Goal: Transaction & Acquisition: Purchase product/service

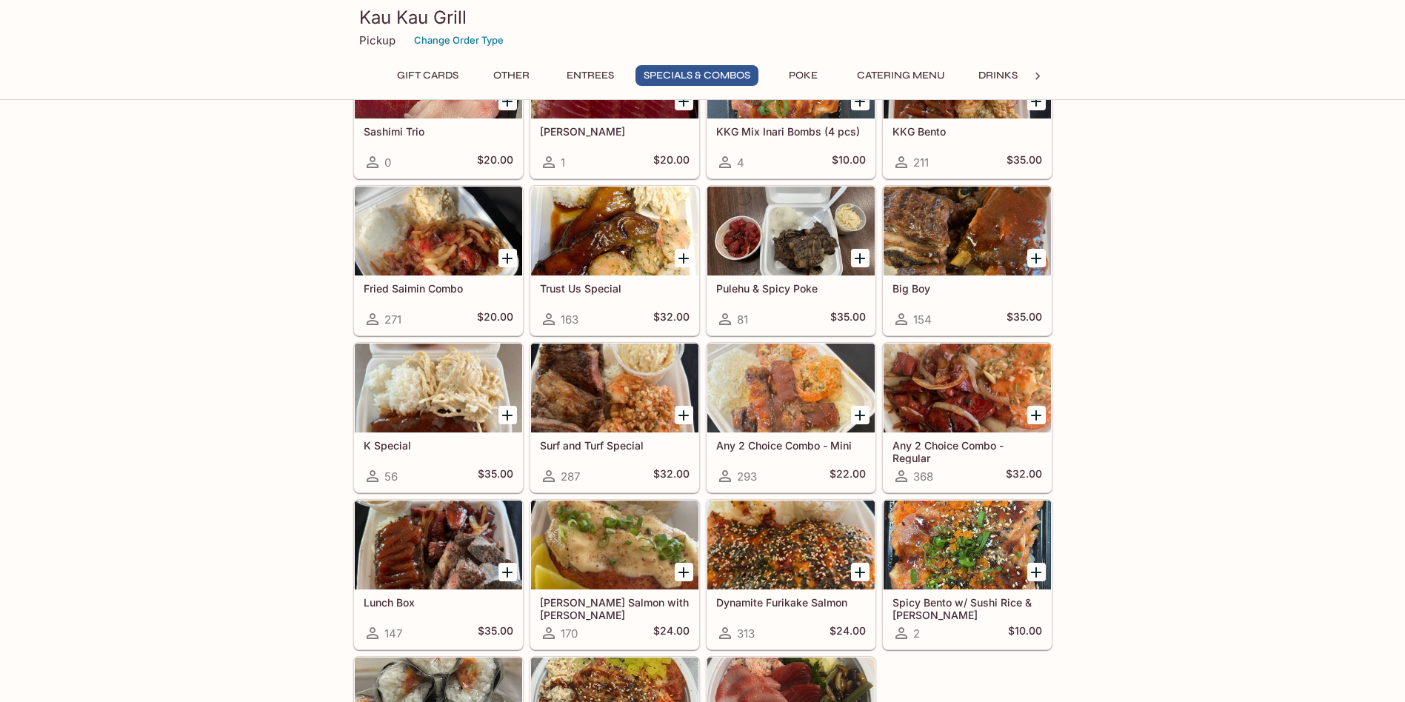
scroll to position [1481, 0]
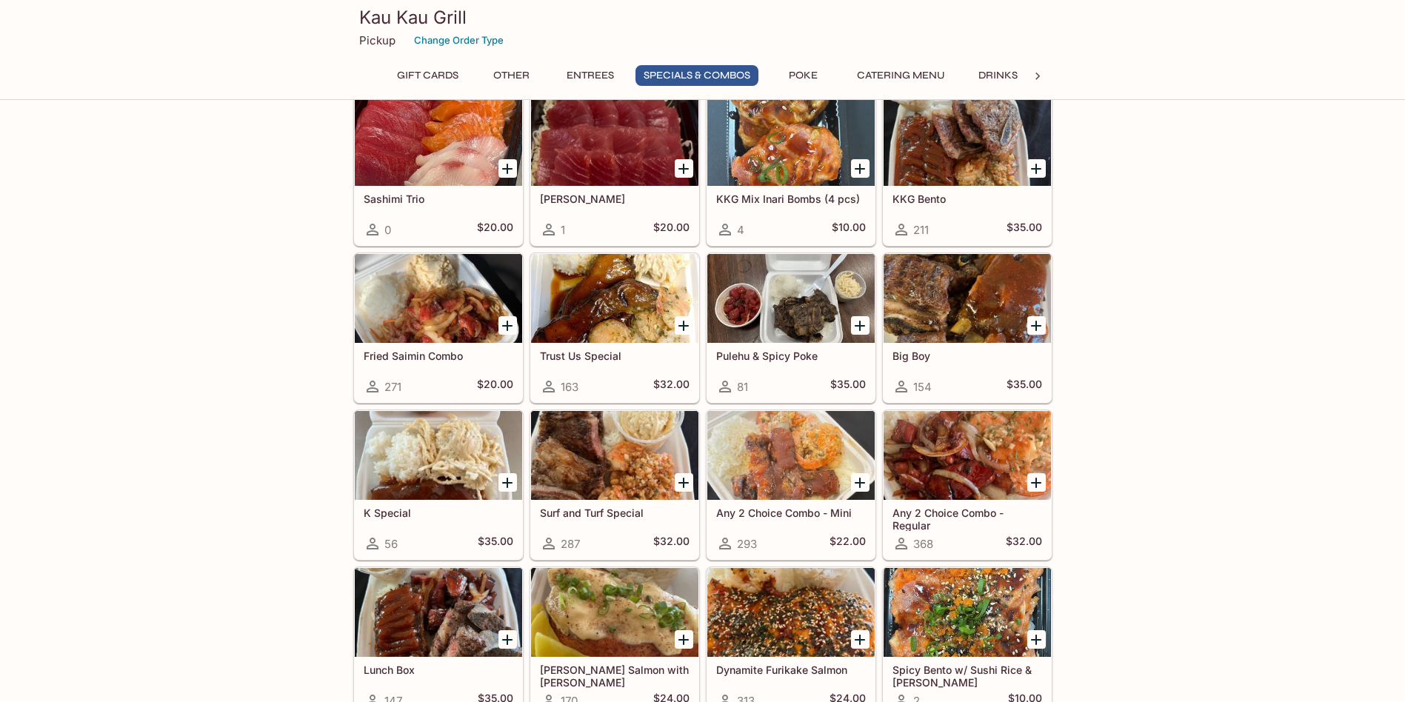
click at [558, 316] on div at bounding box center [614, 298] width 167 height 89
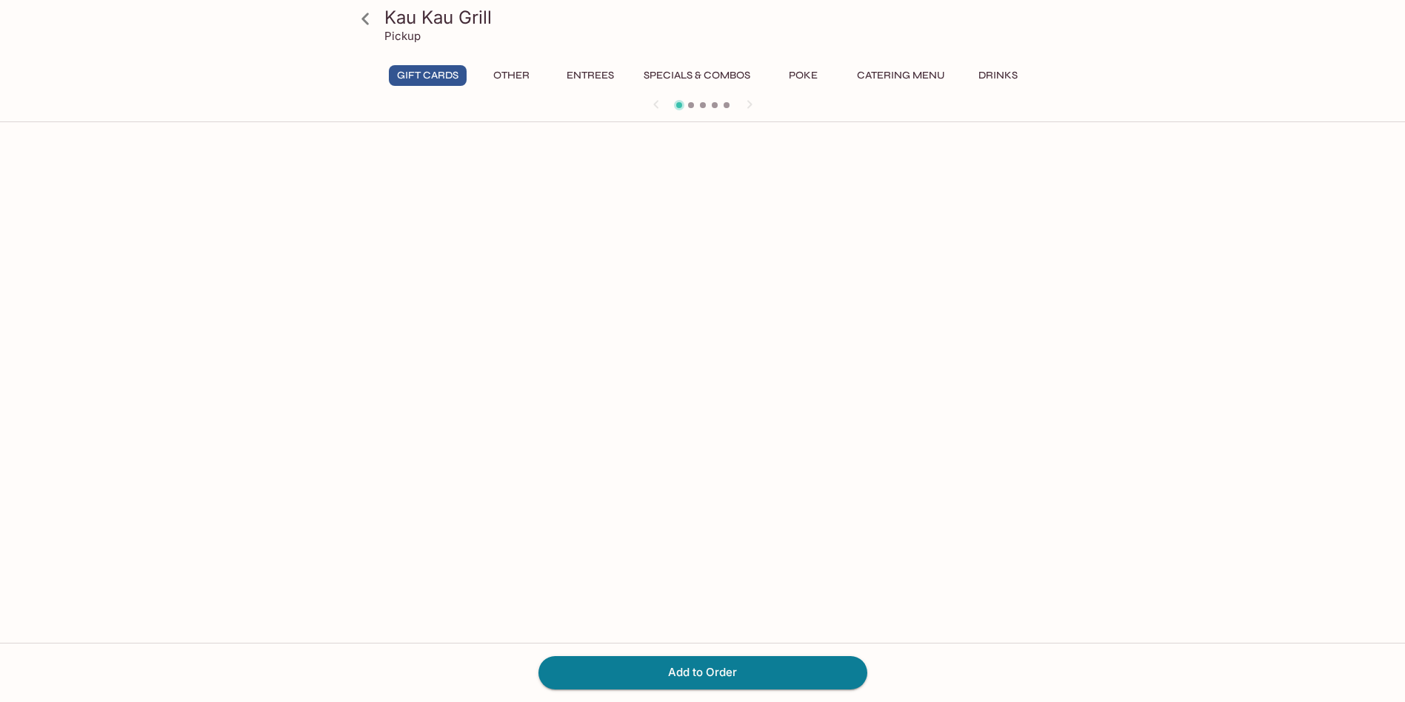
scroll to position [128, 0]
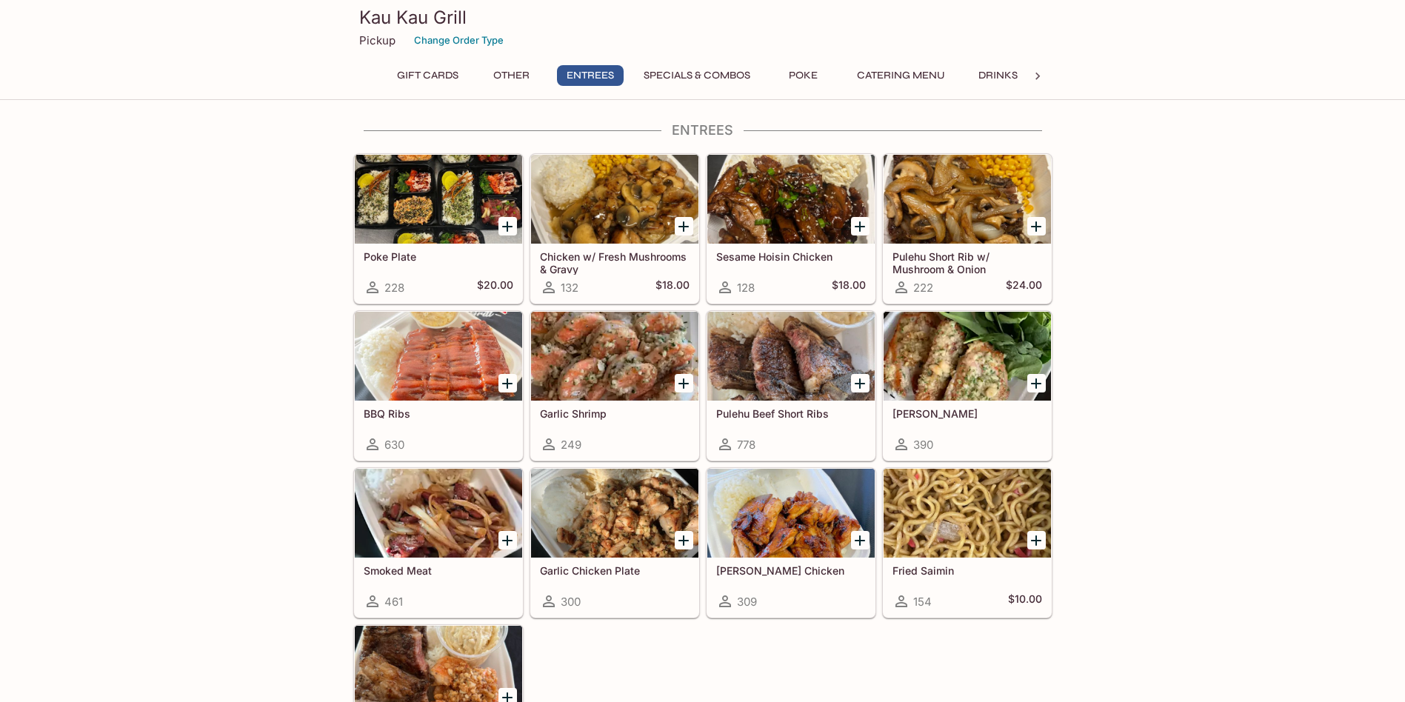
scroll to position [742, 0]
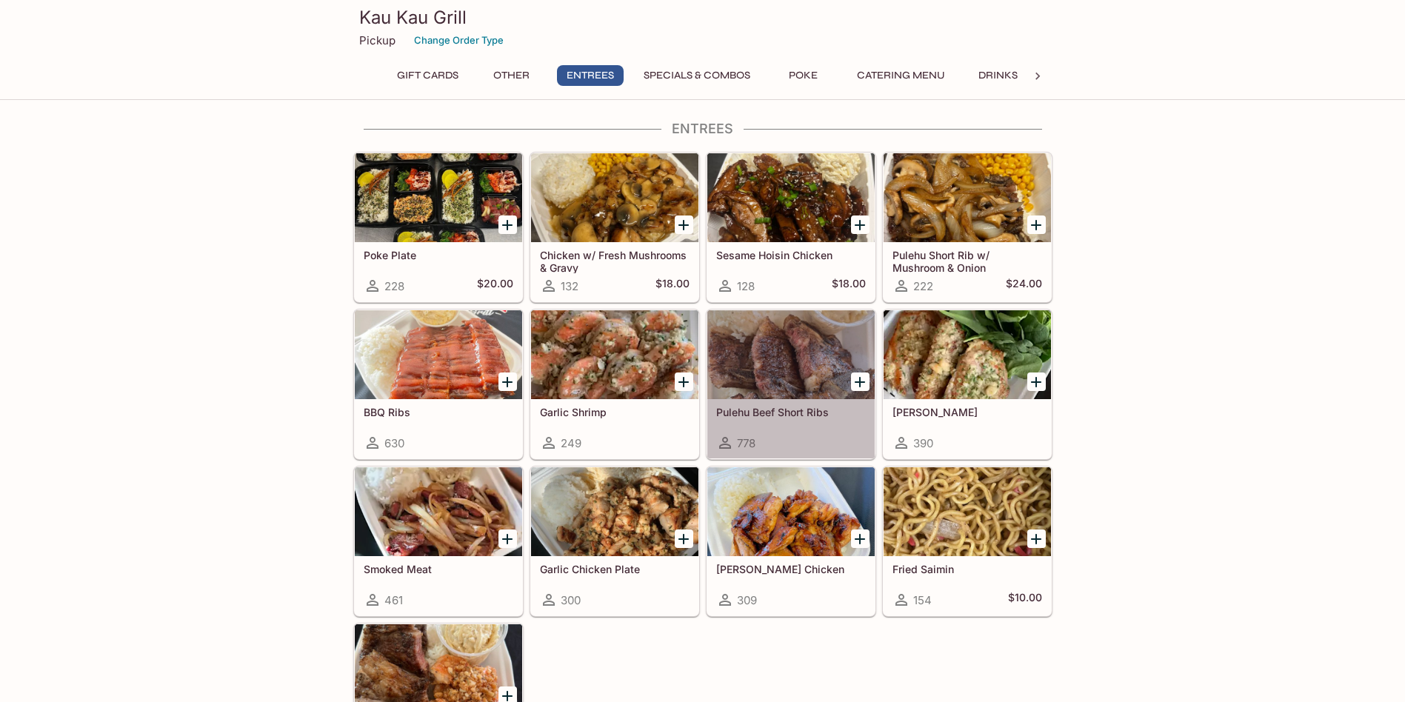
click at [767, 360] on div at bounding box center [790, 354] width 167 height 89
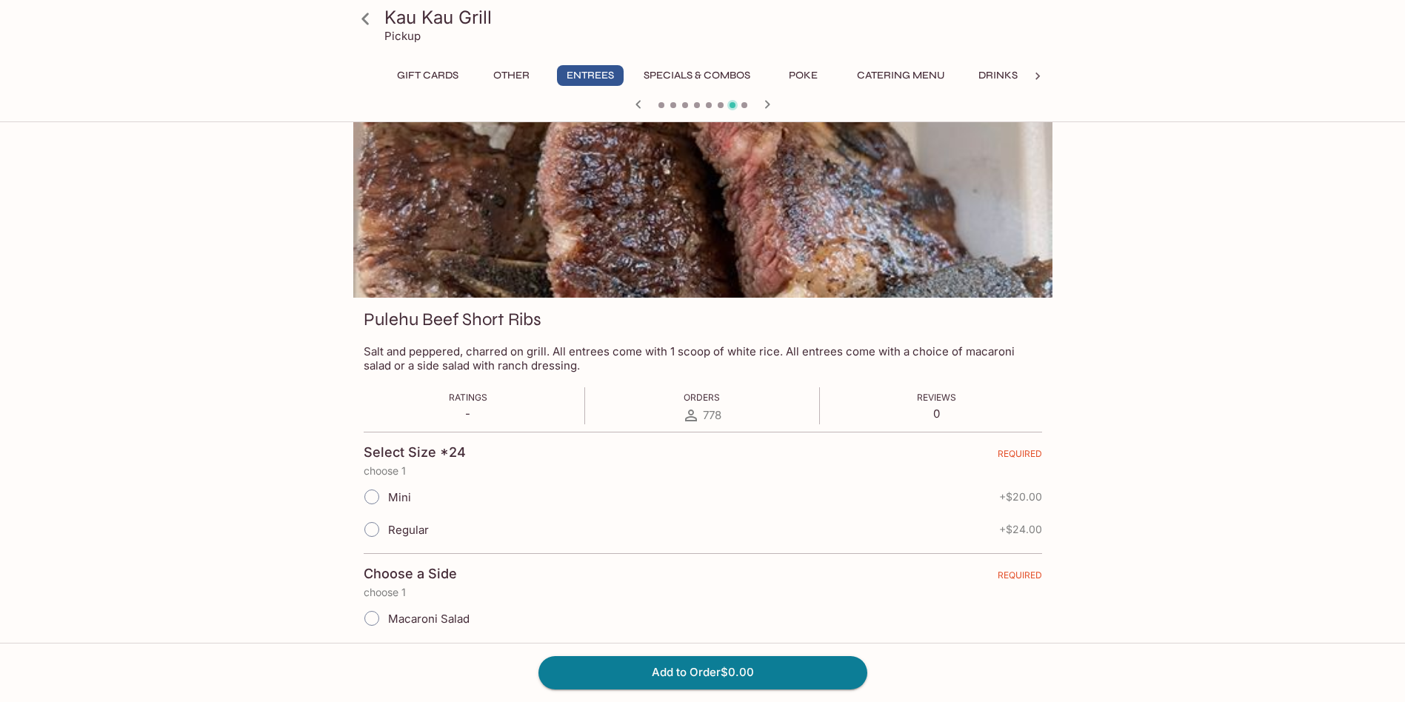
scroll to position [148, 0]
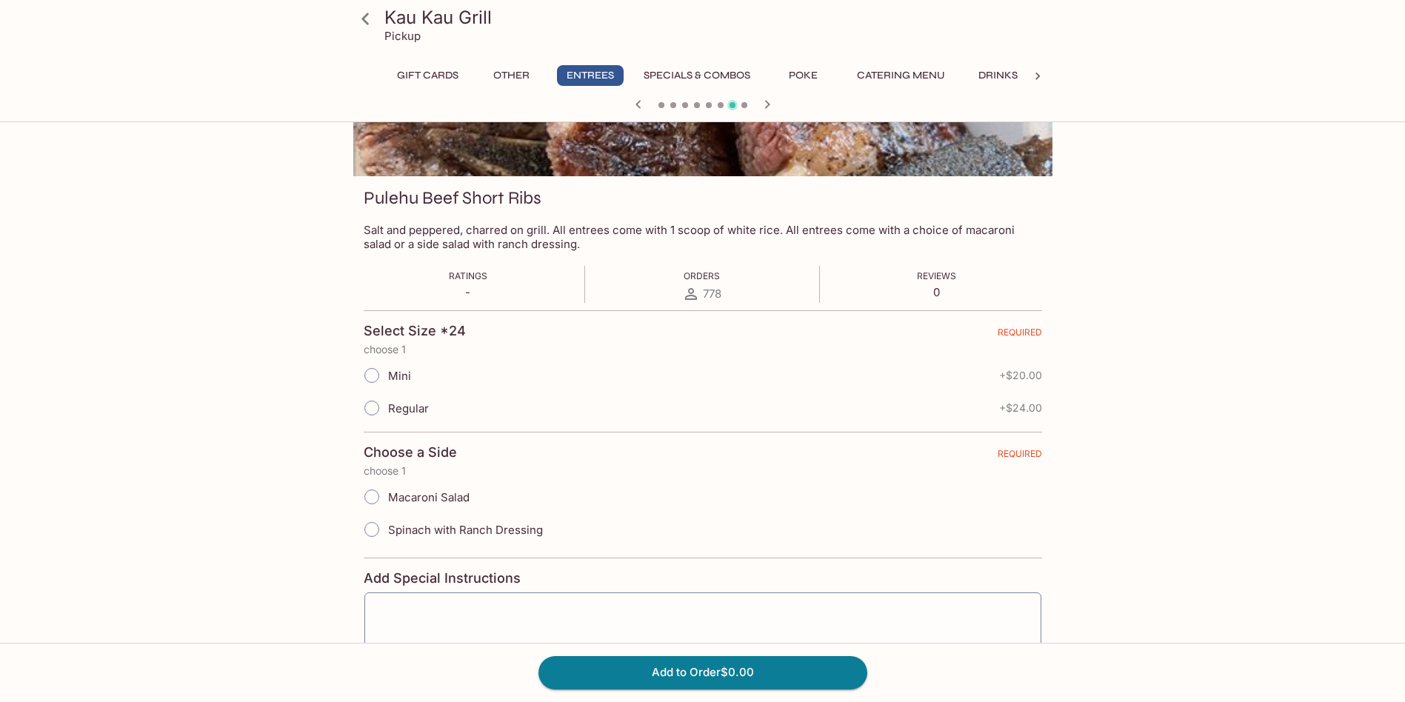
click at [371, 411] on input "Regular" at bounding box center [371, 408] width 31 height 31
radio input "true"
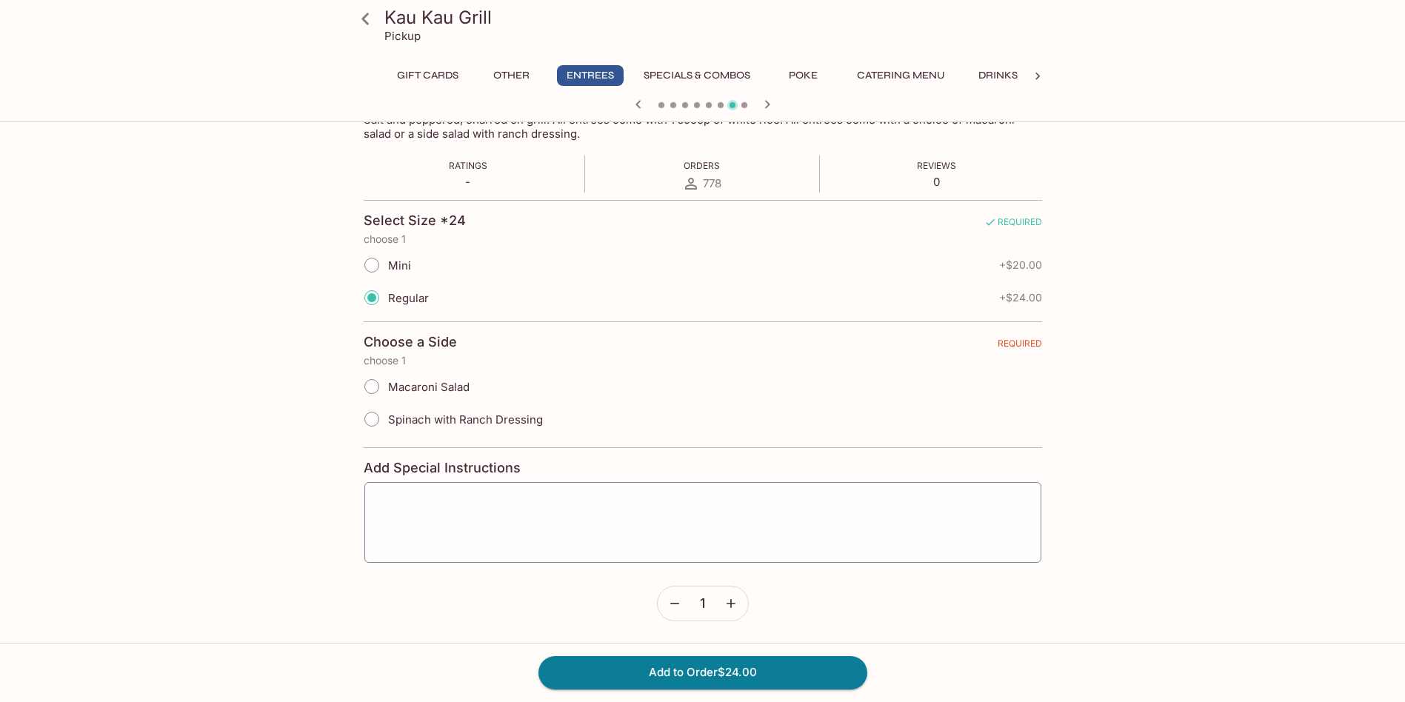
scroll to position [0, 0]
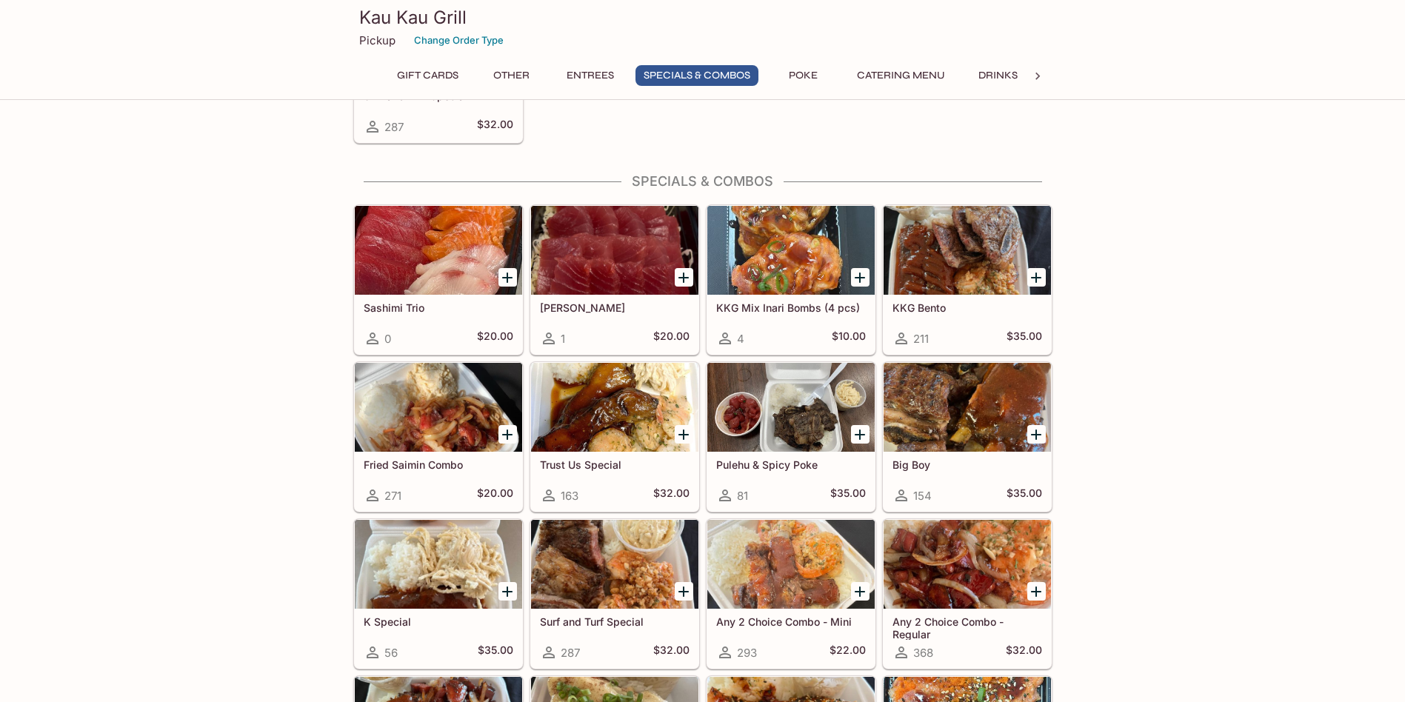
scroll to position [1436, 0]
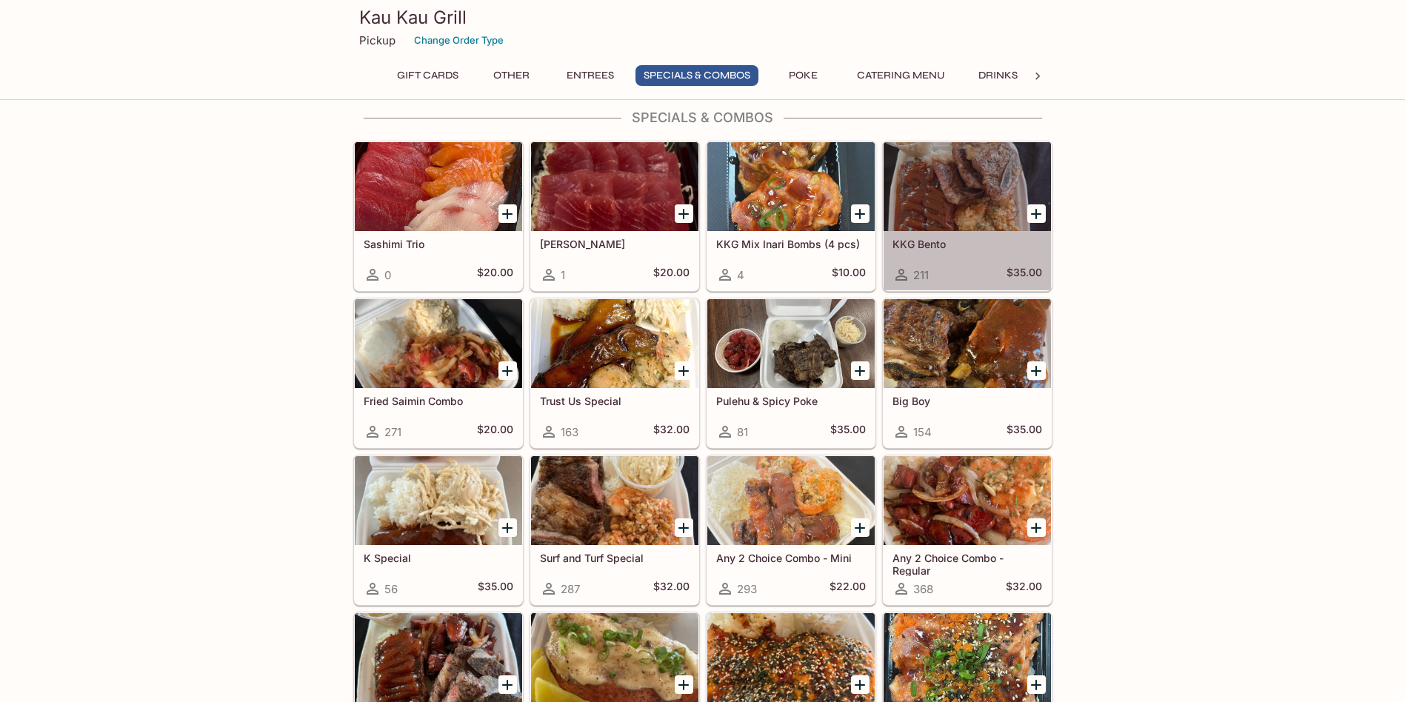
click at [963, 201] on div at bounding box center [967, 186] width 167 height 89
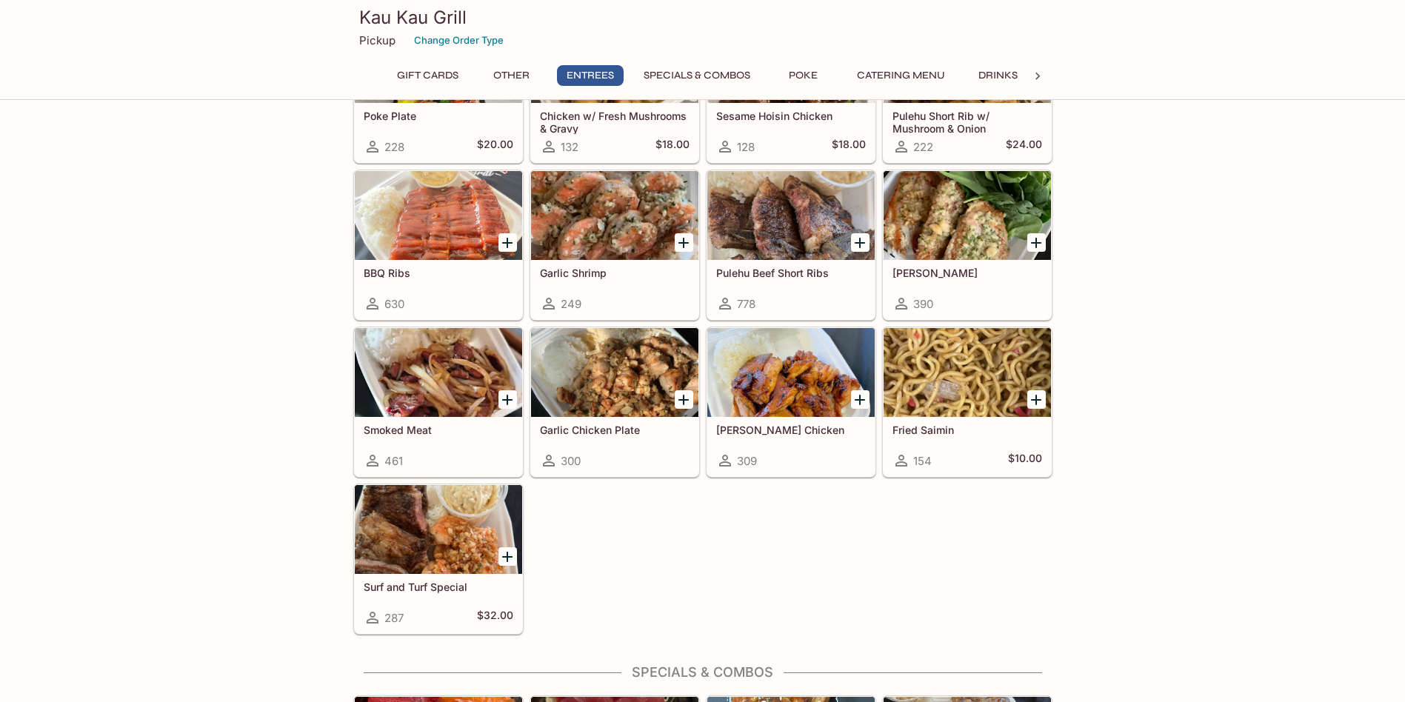
scroll to position [889, 0]
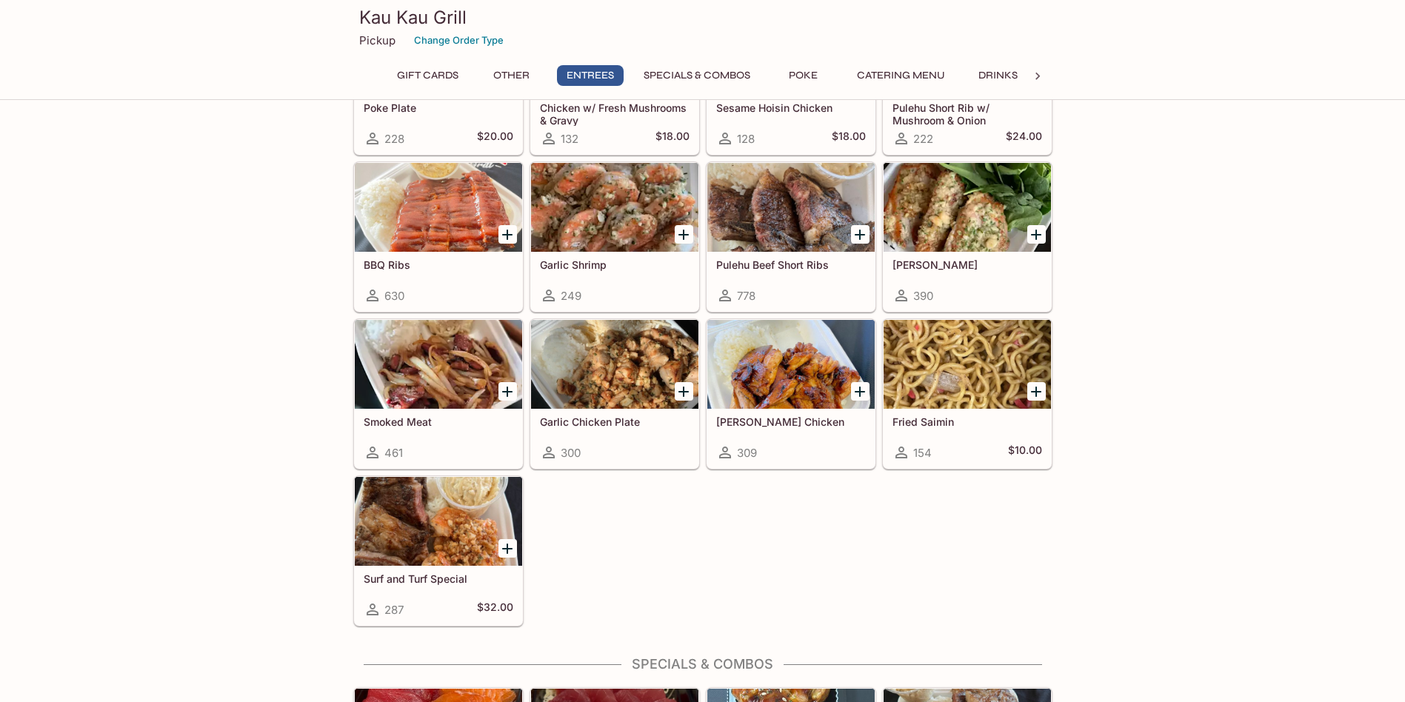
click at [441, 540] on div at bounding box center [438, 521] width 167 height 89
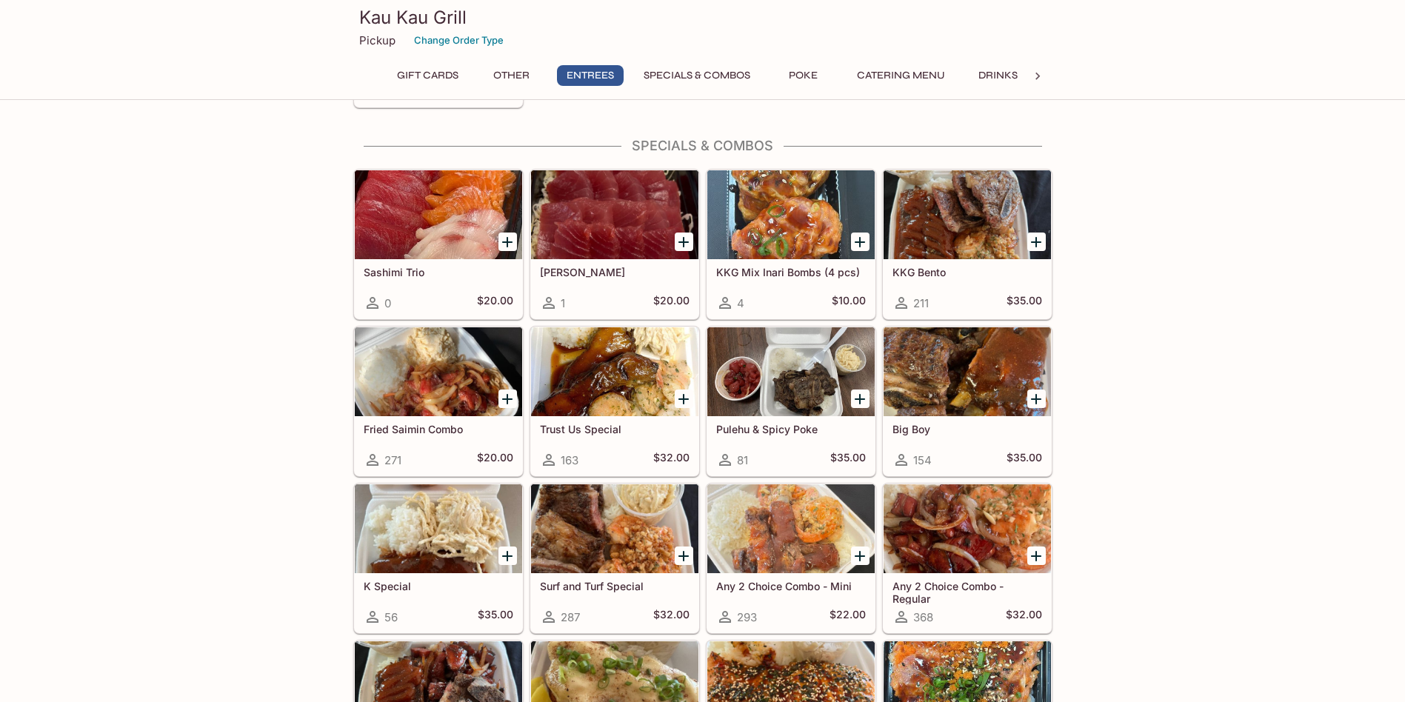
scroll to position [1481, 0]
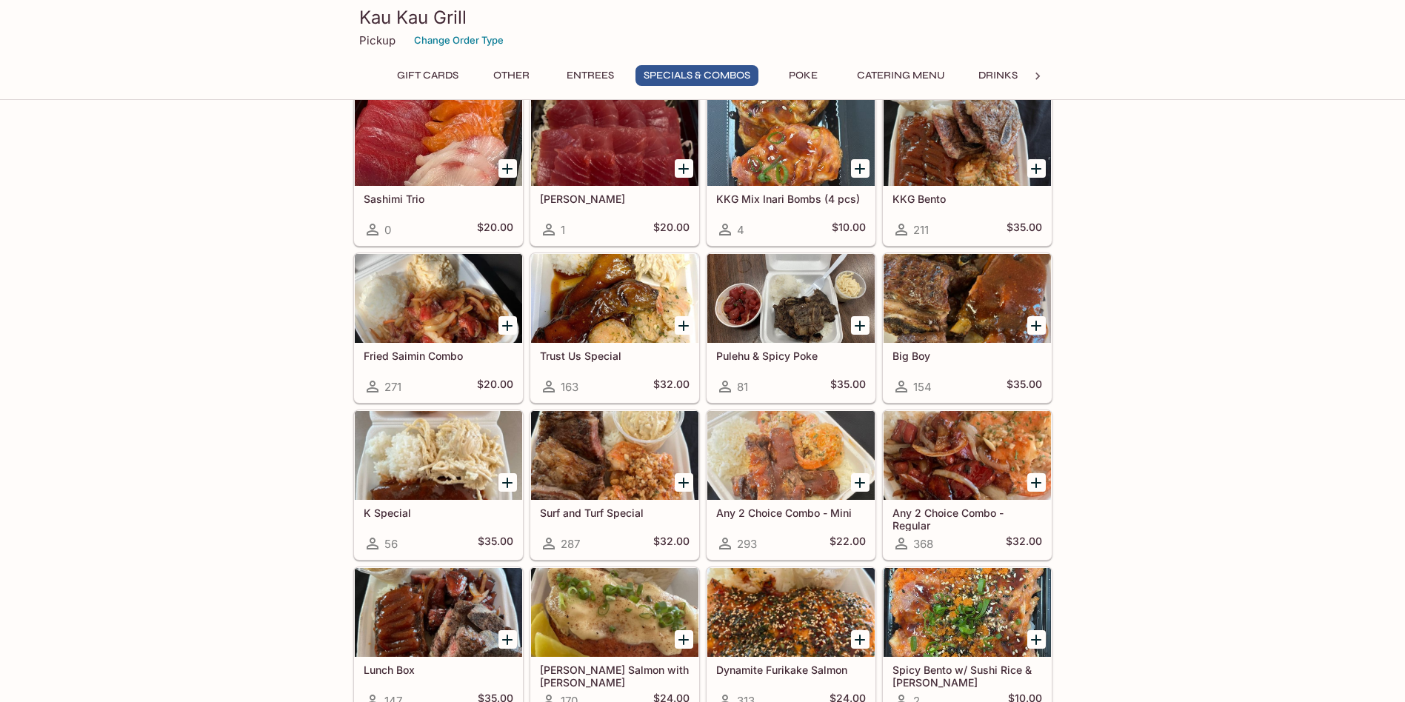
click at [981, 307] on div at bounding box center [967, 298] width 167 height 89
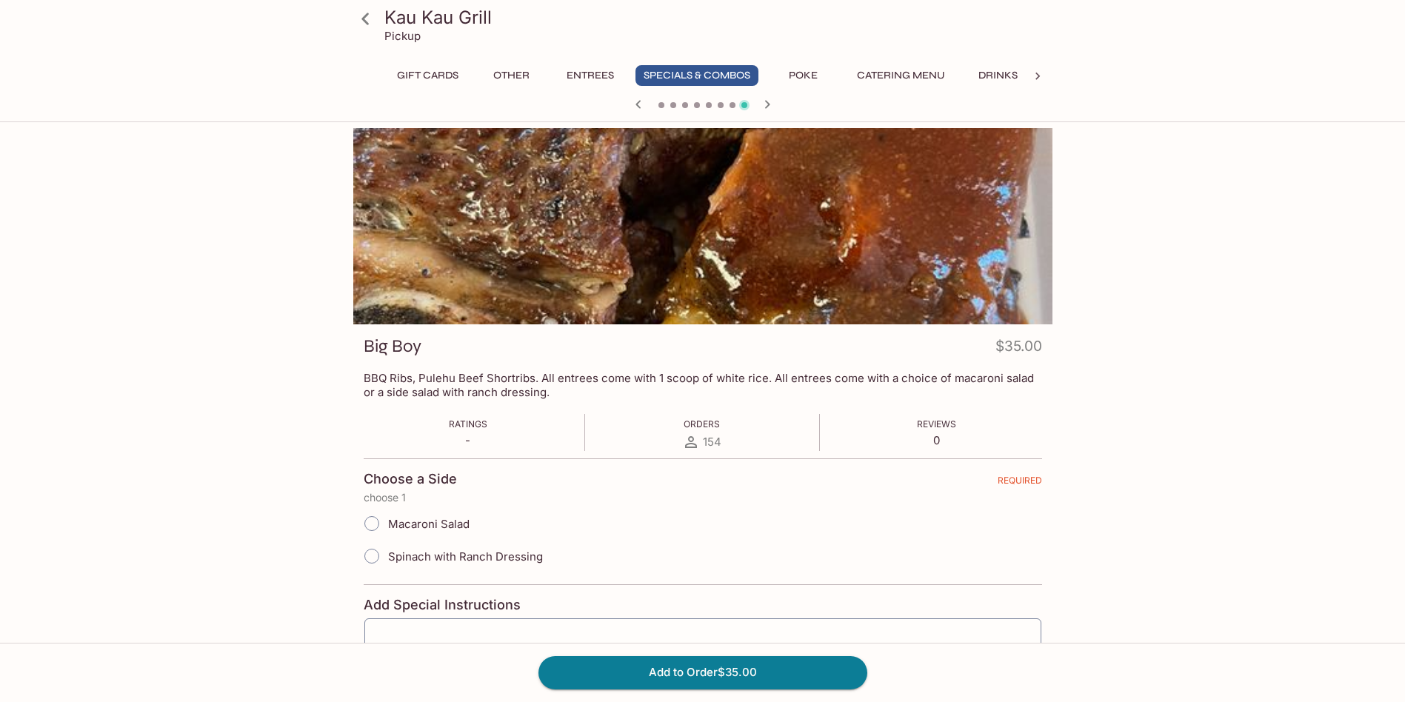
scroll to position [128, 0]
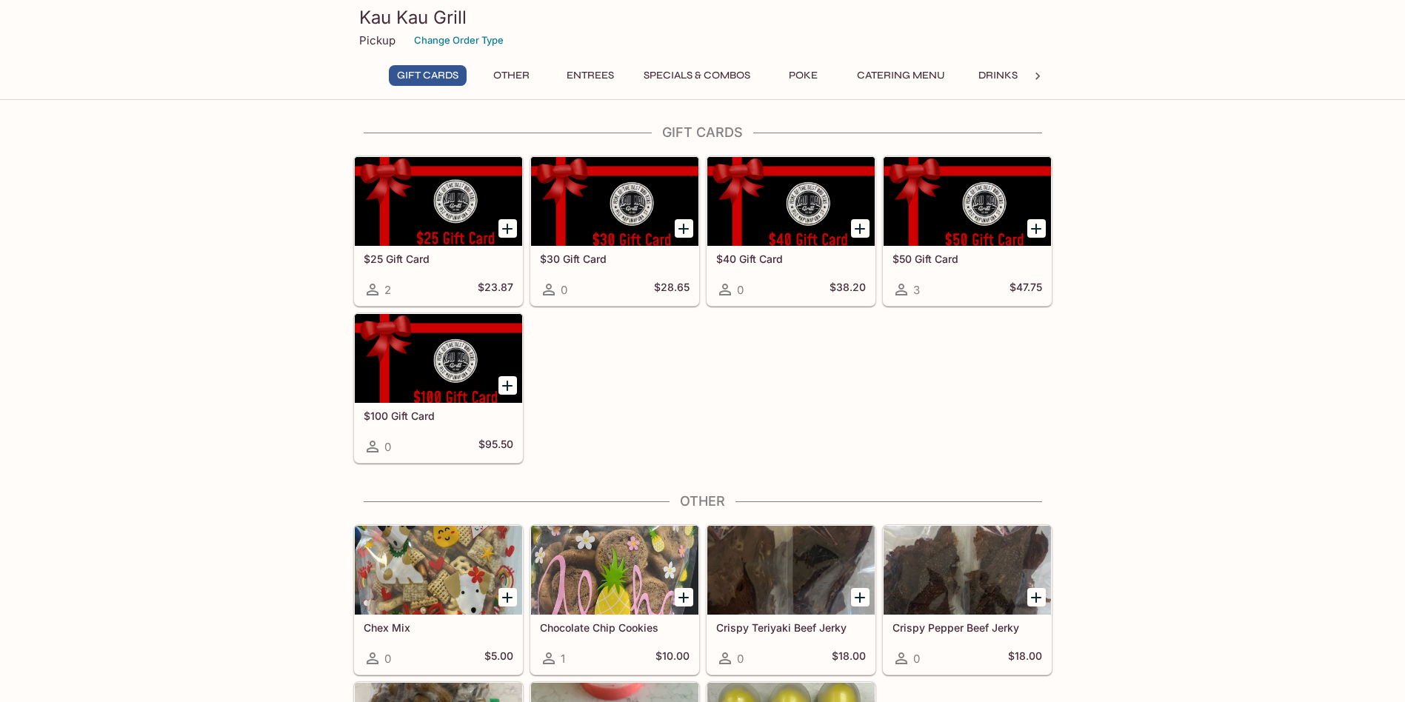
click at [587, 69] on button "Entrees" at bounding box center [590, 75] width 67 height 21
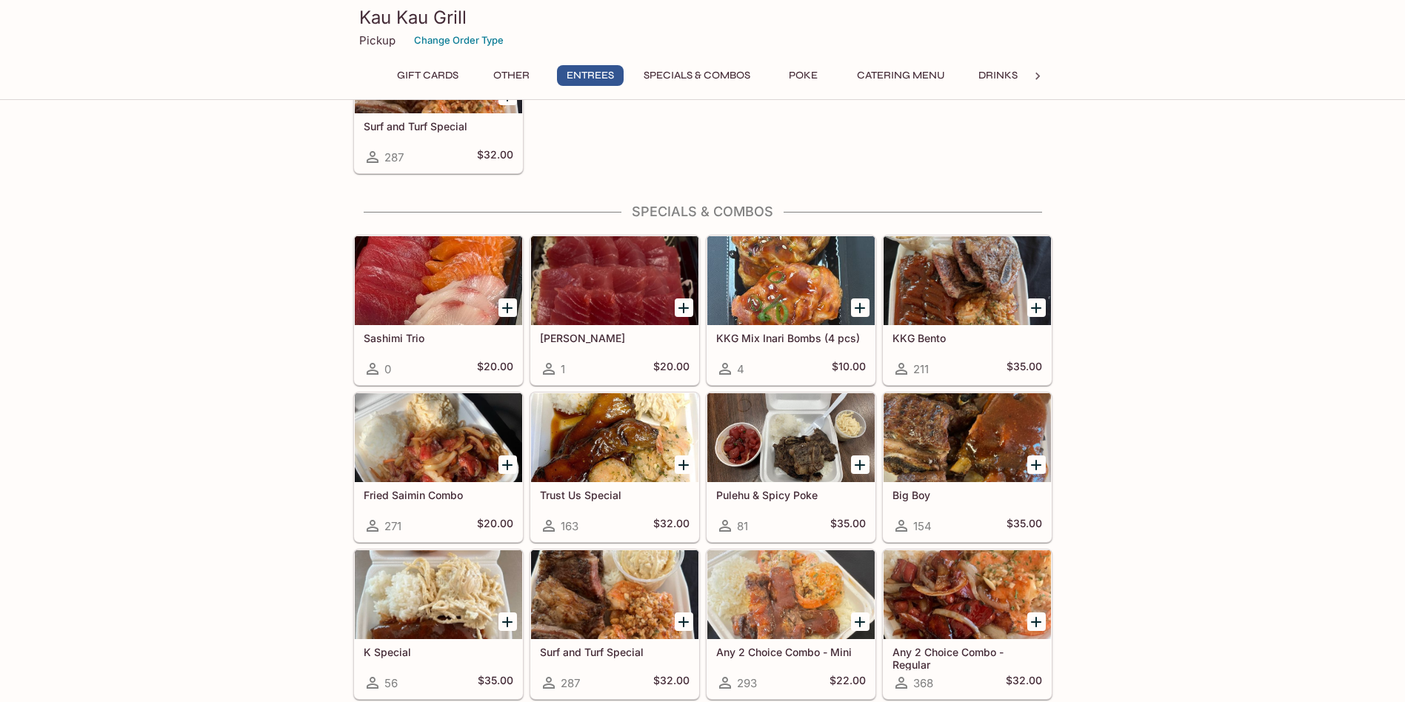
scroll to position [1551, 0]
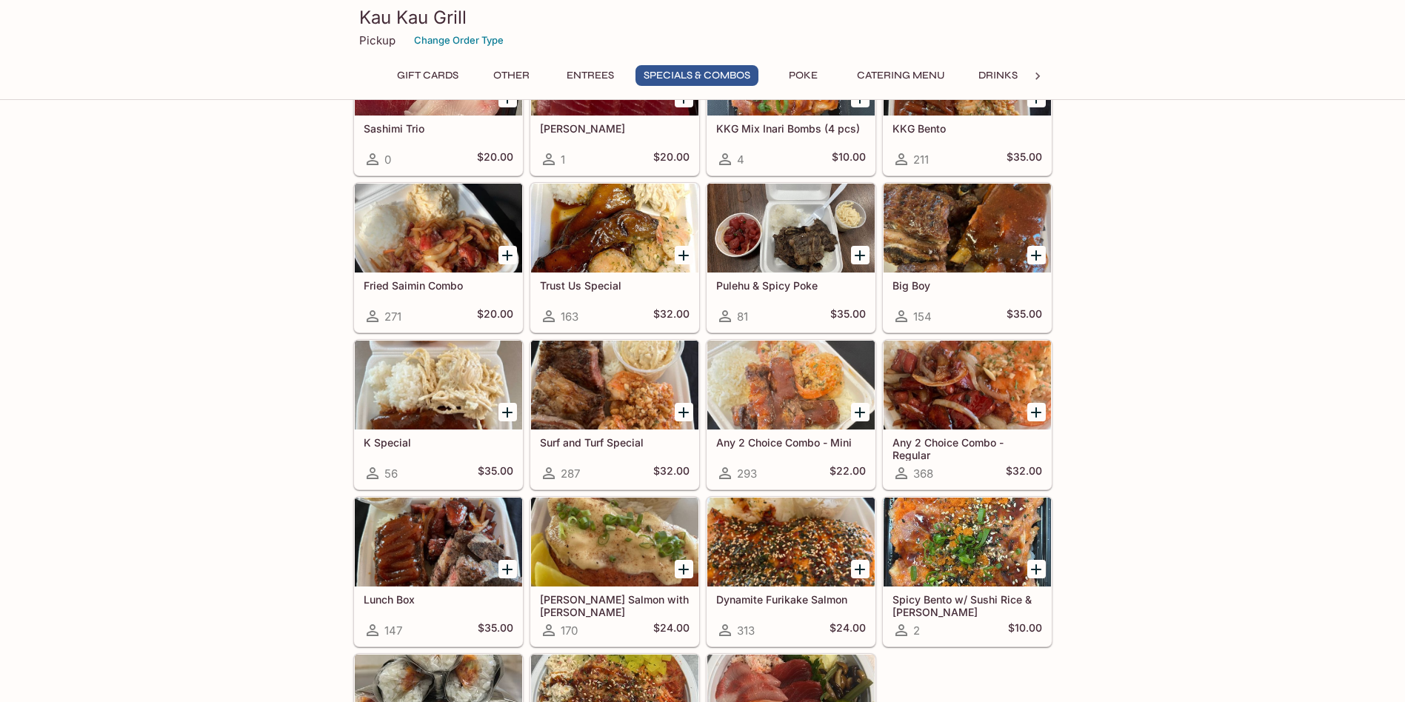
click at [770, 379] on div at bounding box center [790, 385] width 167 height 89
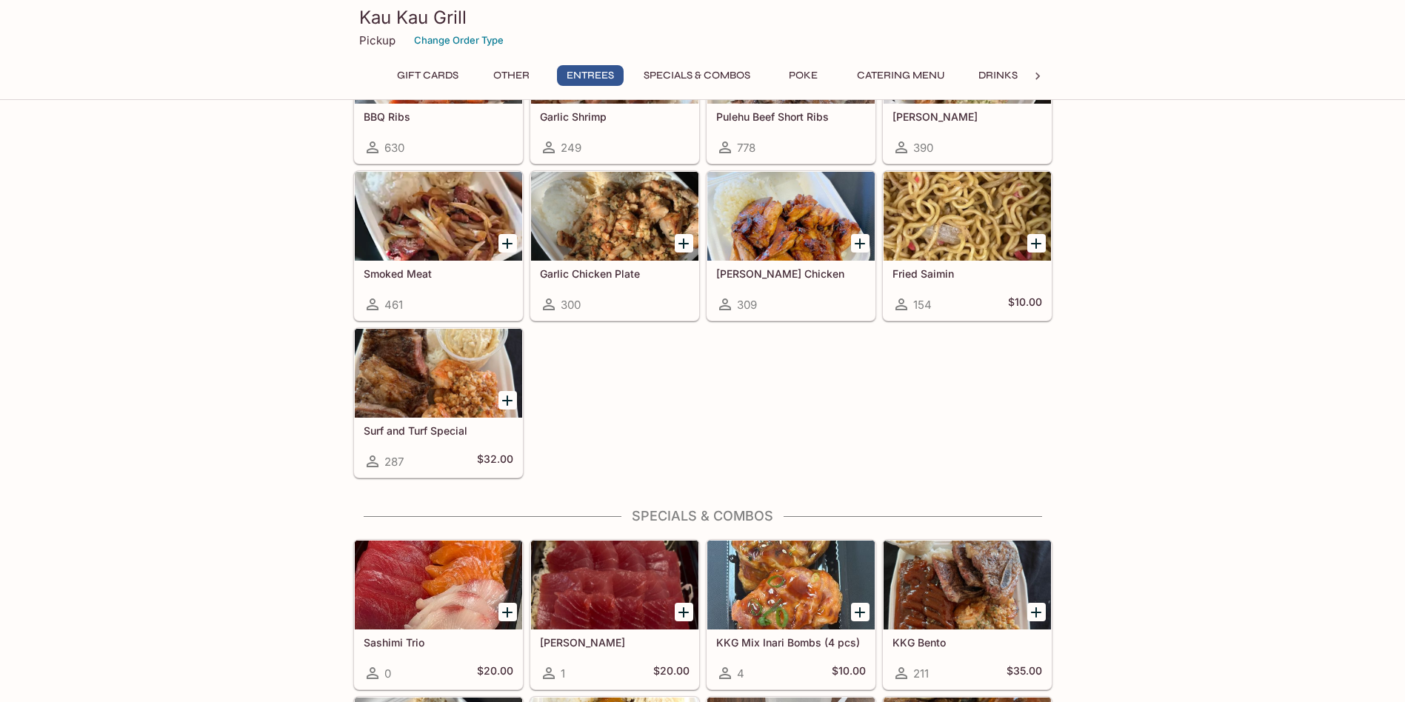
scroll to position [889, 0]
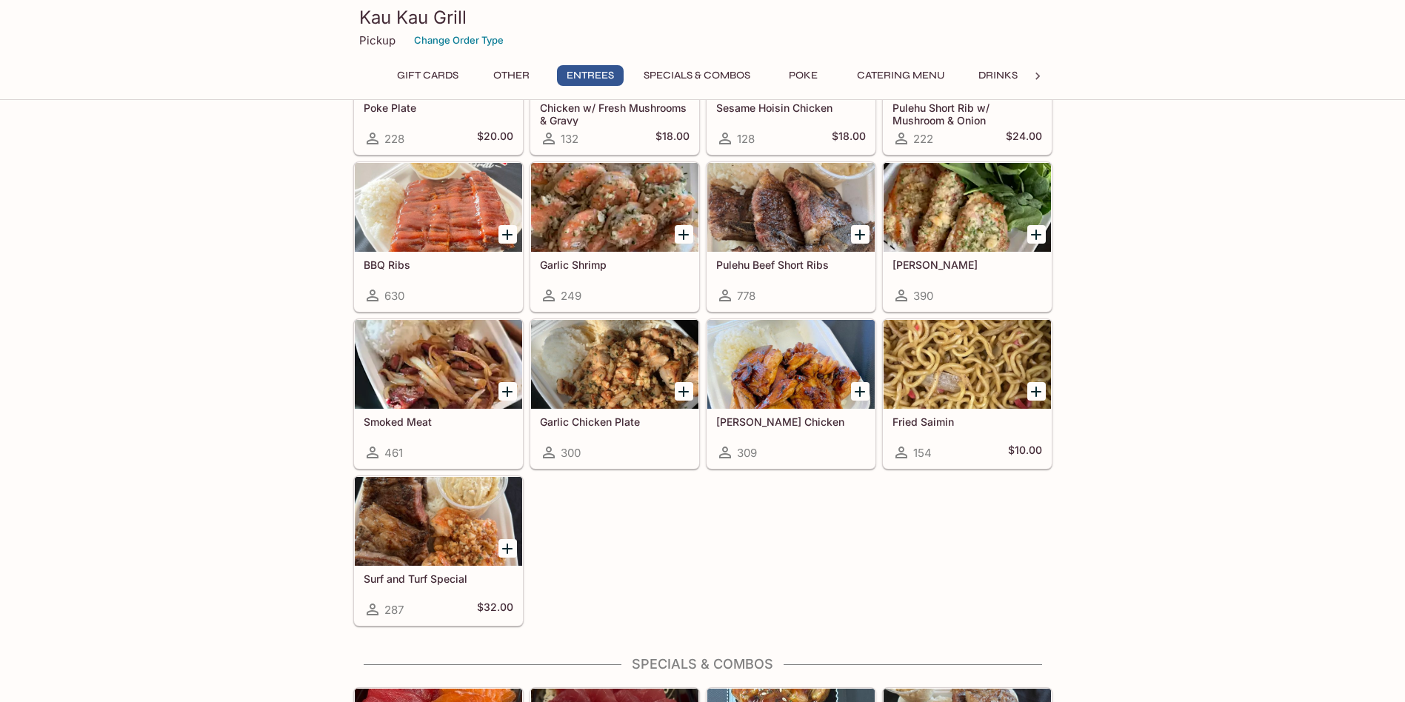
click at [424, 521] on div at bounding box center [438, 521] width 167 height 89
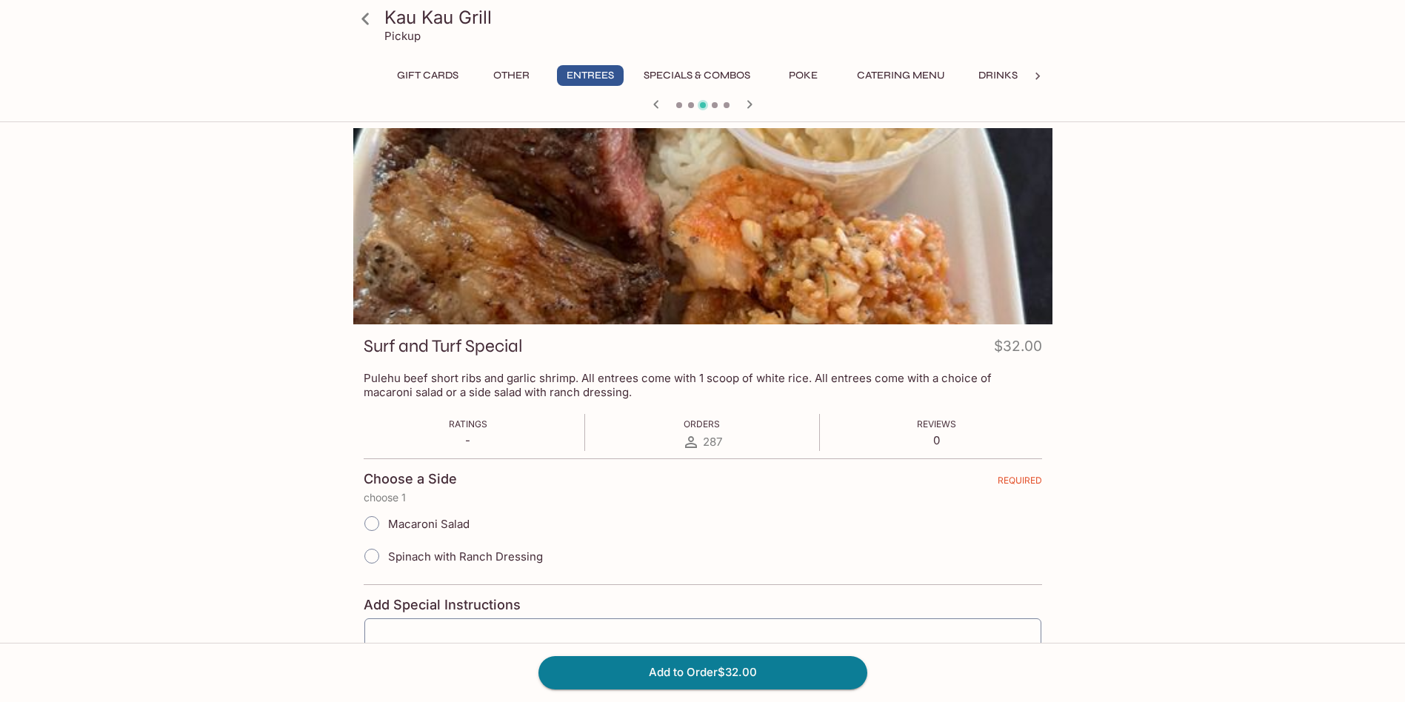
drag, startPoint x: 50, startPoint y: 288, endPoint x: 42, endPoint y: 287, distance: 8.2
click at [42, 287] on div "Kau Kau Grill Pickup Gift Cards Other Entrees Specials & Combos Poke Catering M…" at bounding box center [702, 479] width 1405 height 702
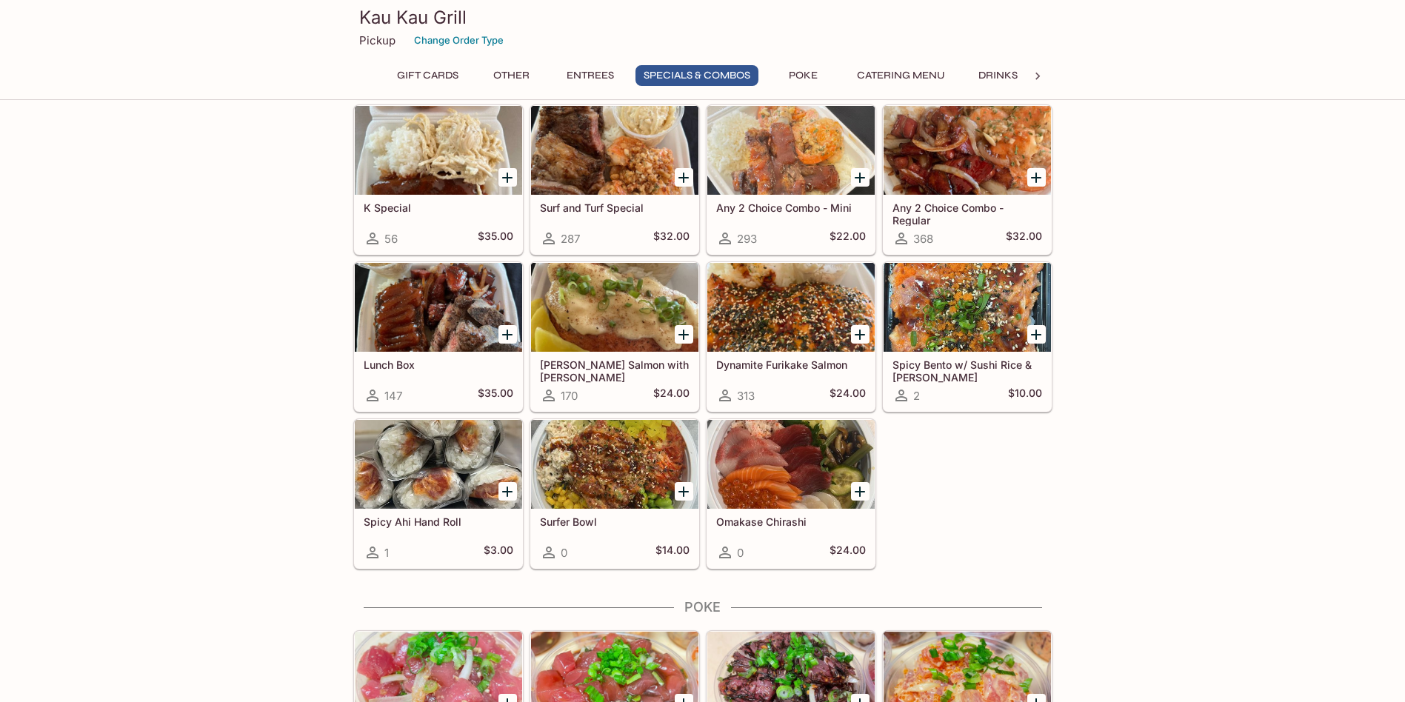
scroll to position [1564, 0]
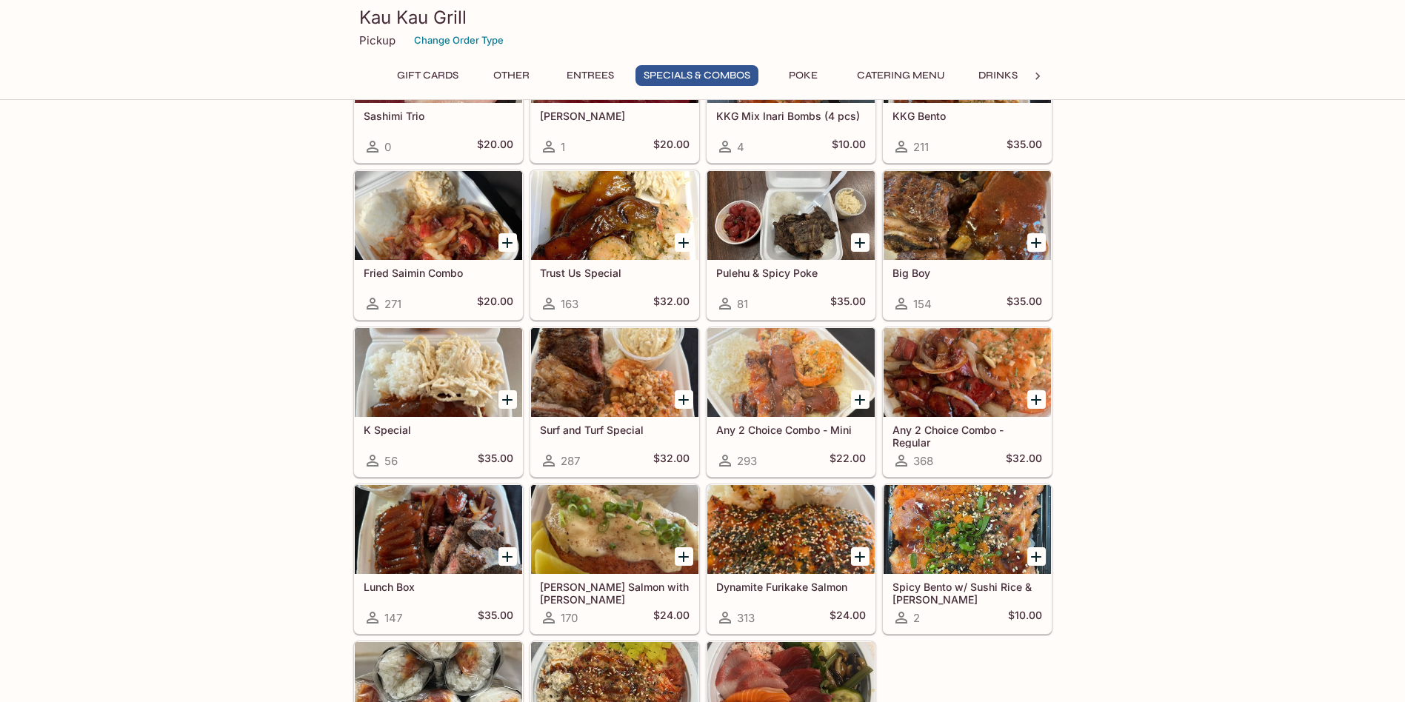
click at [959, 346] on div at bounding box center [967, 372] width 167 height 89
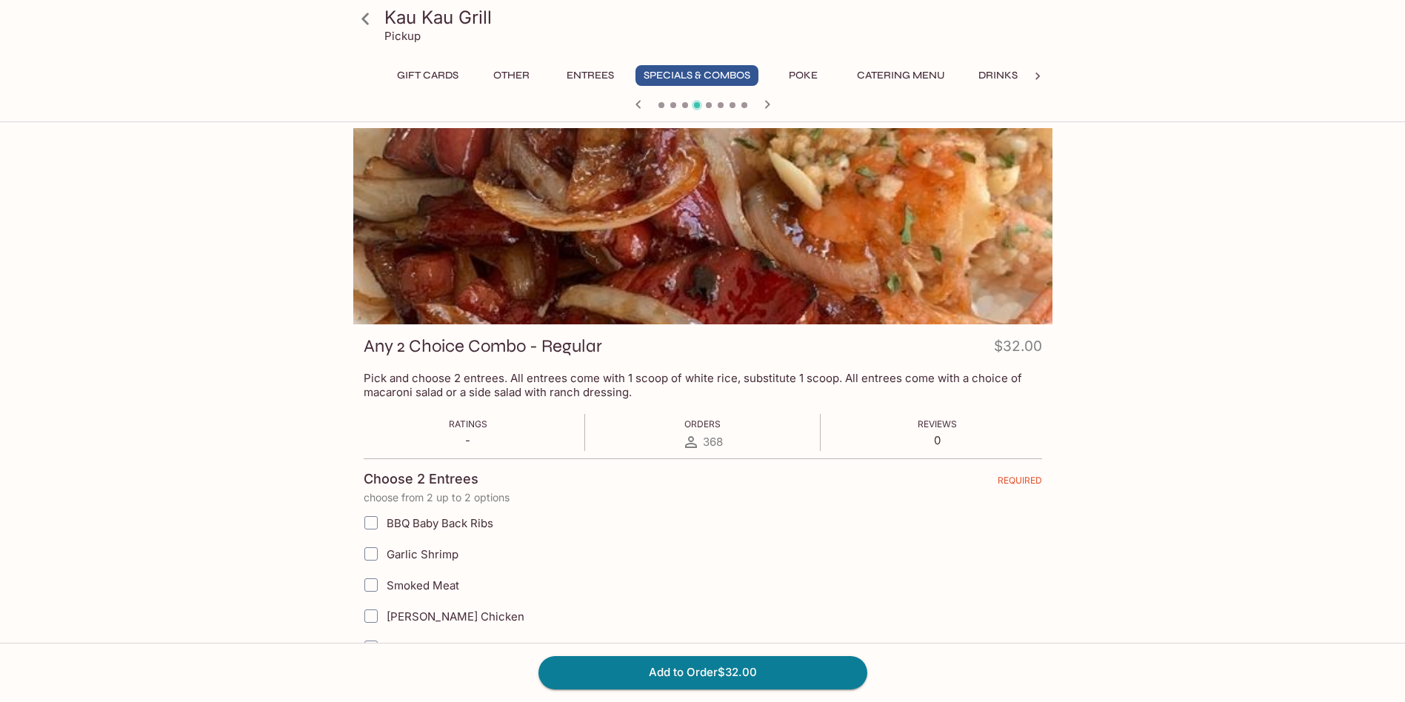
click at [189, 290] on div "Kau Kau Grill Pickup Gift Cards Other Entrees Specials & Combos Poke Catering M…" at bounding box center [702, 479] width 1405 height 702
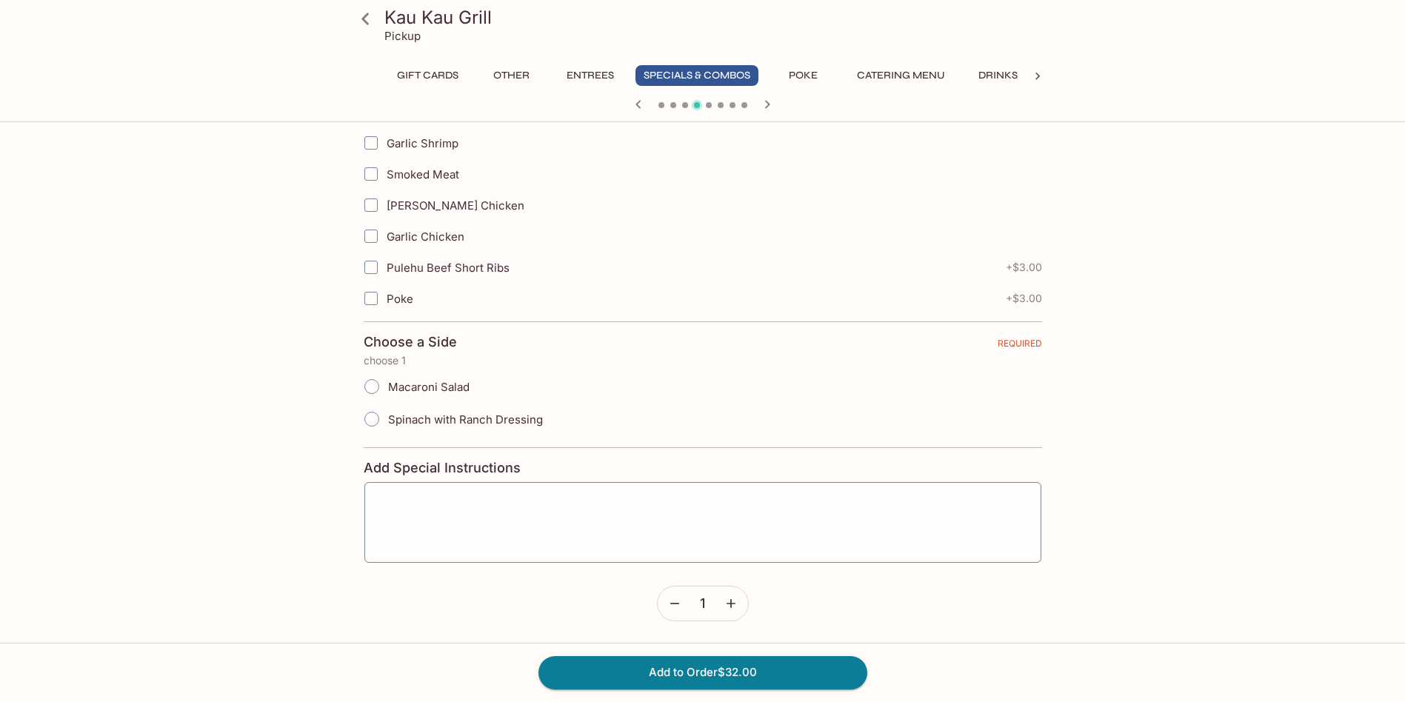
scroll to position [41, 0]
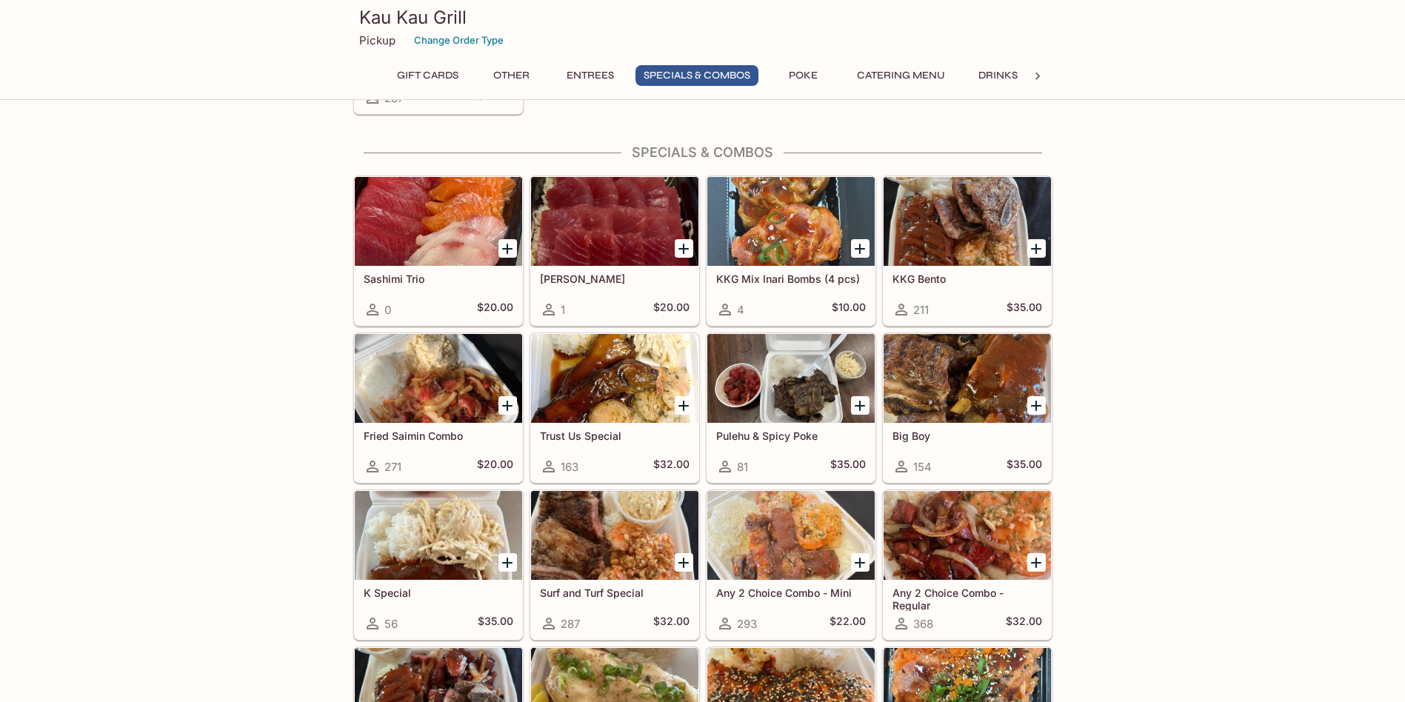
scroll to position [1481, 0]
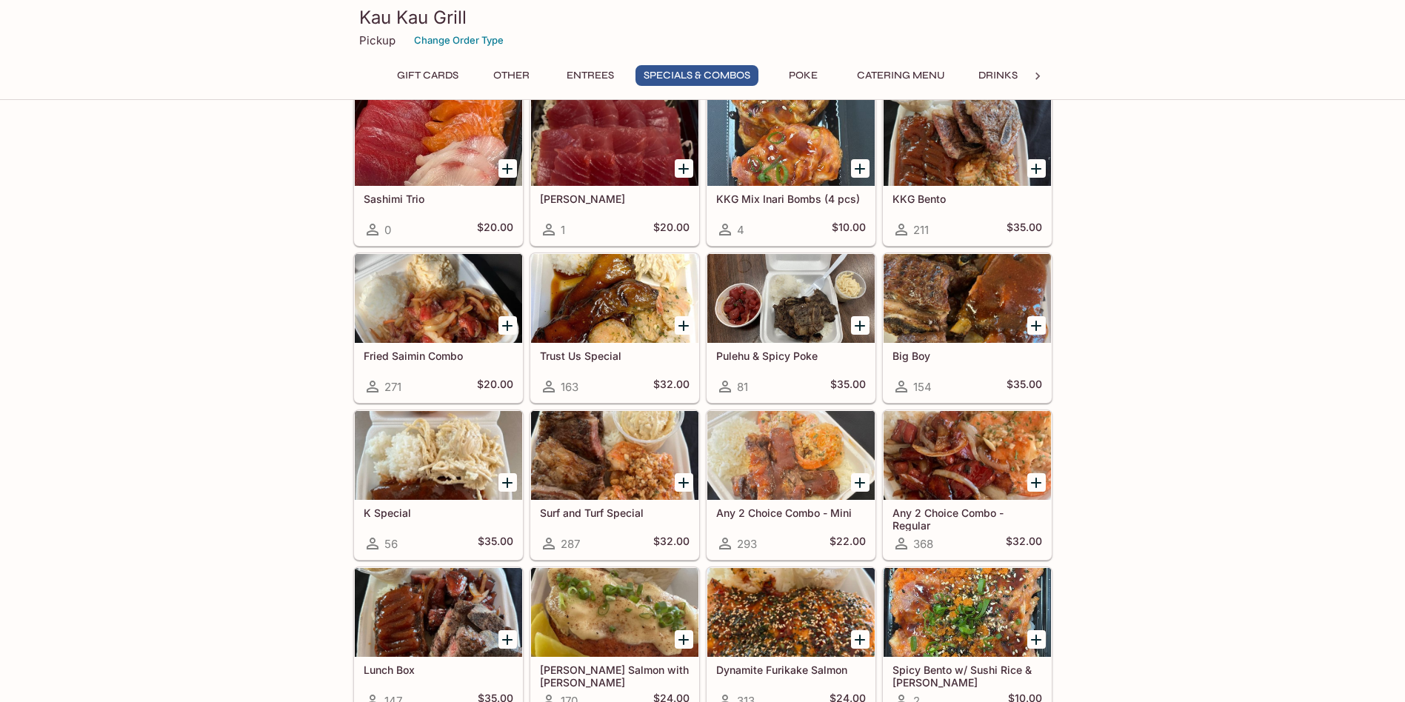
click at [582, 295] on div at bounding box center [614, 298] width 167 height 89
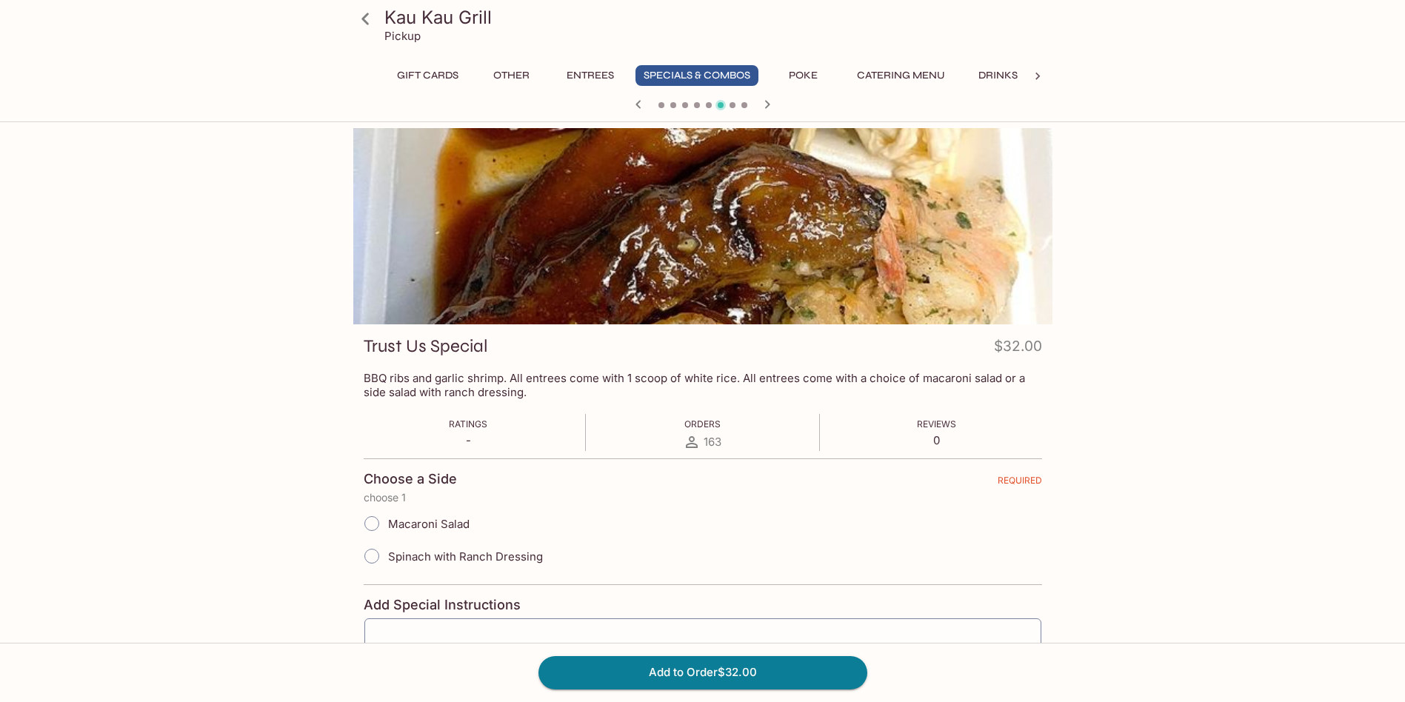
click at [148, 284] on div "Kau Kau Grill Pickup Gift Cards Other Entrees Specials & Combos Poke Catering M…" at bounding box center [702, 479] width 1405 height 702
drag, startPoint x: 251, startPoint y: 290, endPoint x: 243, endPoint y: 283, distance: 10.5
click at [243, 283] on div "Kau Kau Grill Pickup Gift Cards Other Entrees Specials & Combos Poke Catering M…" at bounding box center [703, 626] width 948 height 996
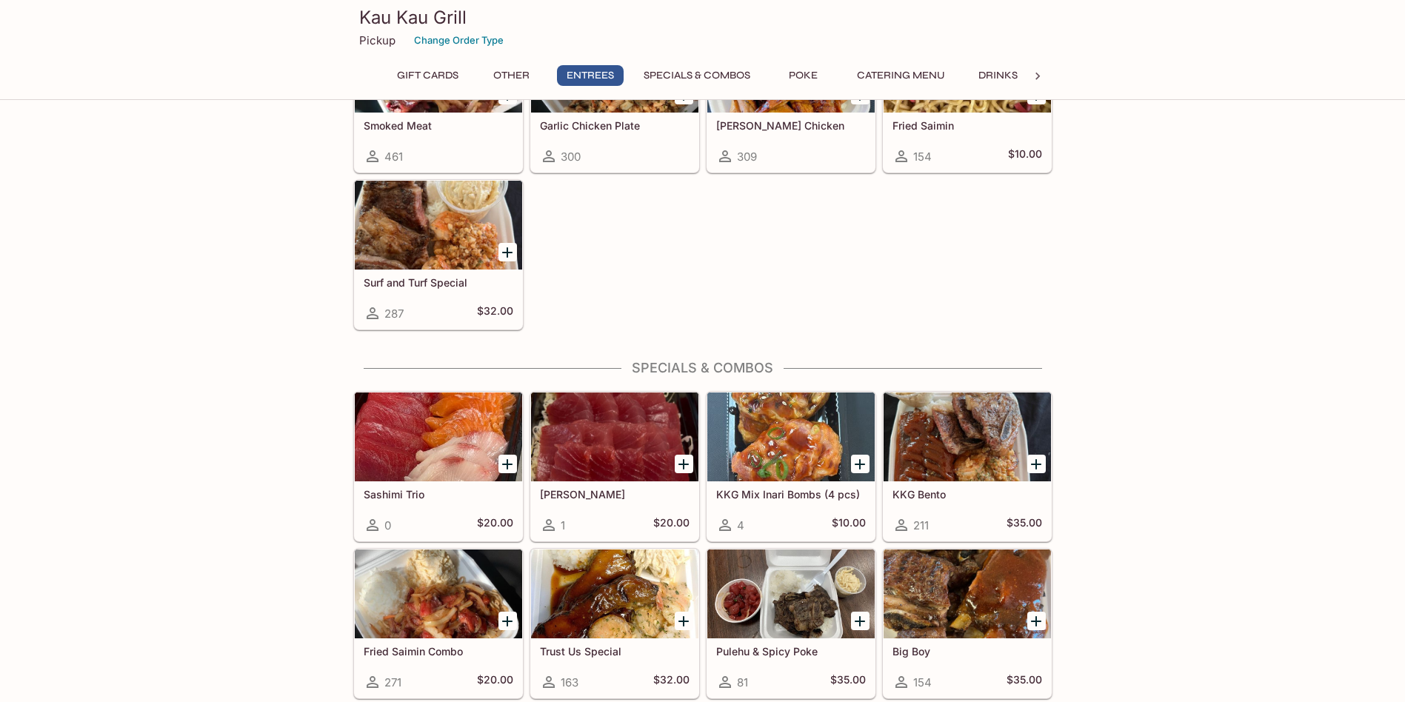
scroll to position [1556, 0]
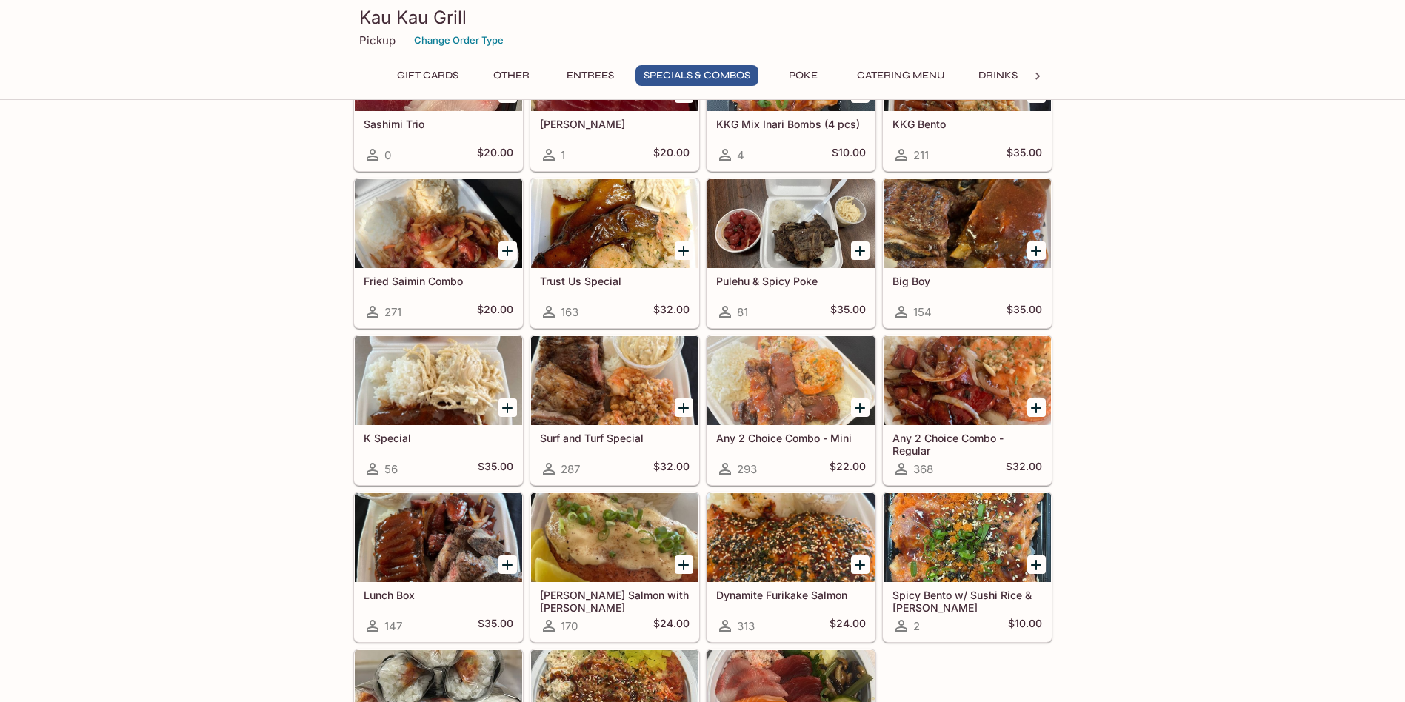
click at [612, 233] on div at bounding box center [614, 223] width 167 height 89
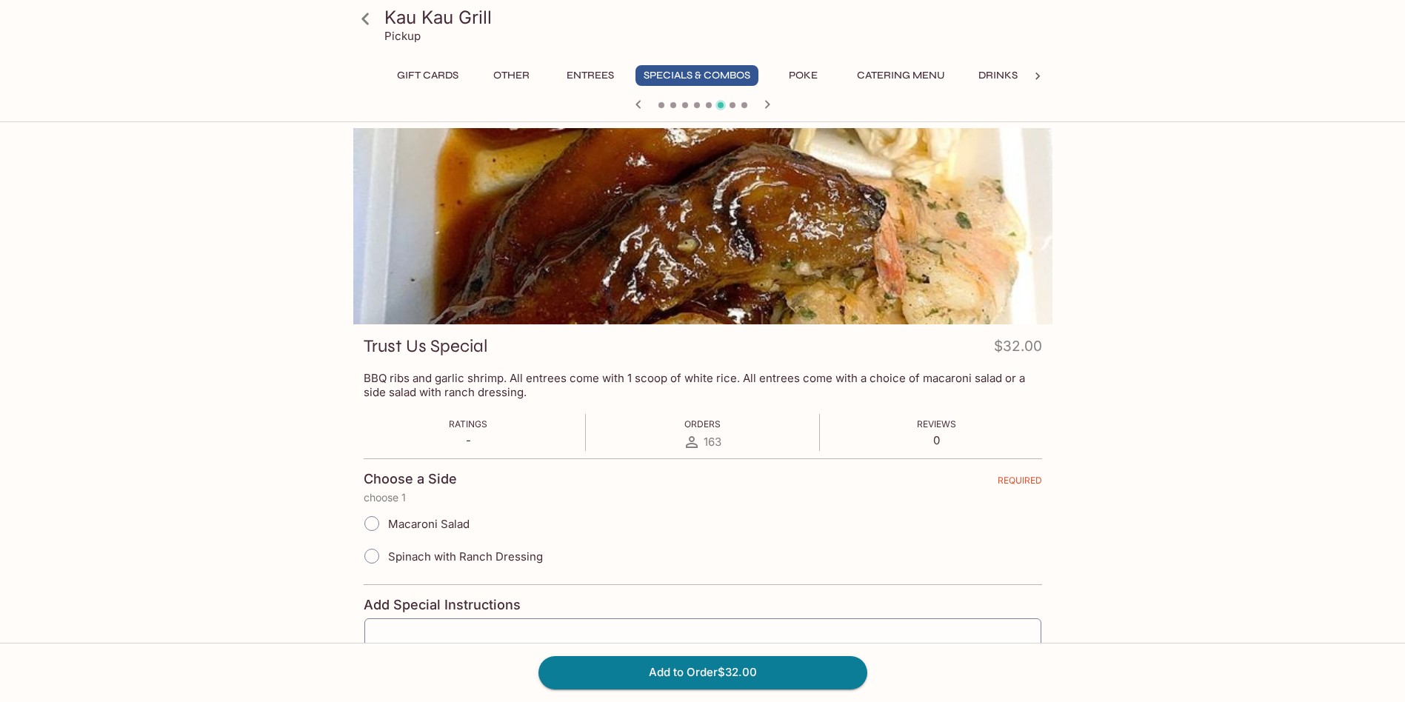
click at [261, 266] on div "Kau Kau Grill Pickup Gift Cards Other Entrees Specials & Combos Poke Catering M…" at bounding box center [703, 626] width 948 height 996
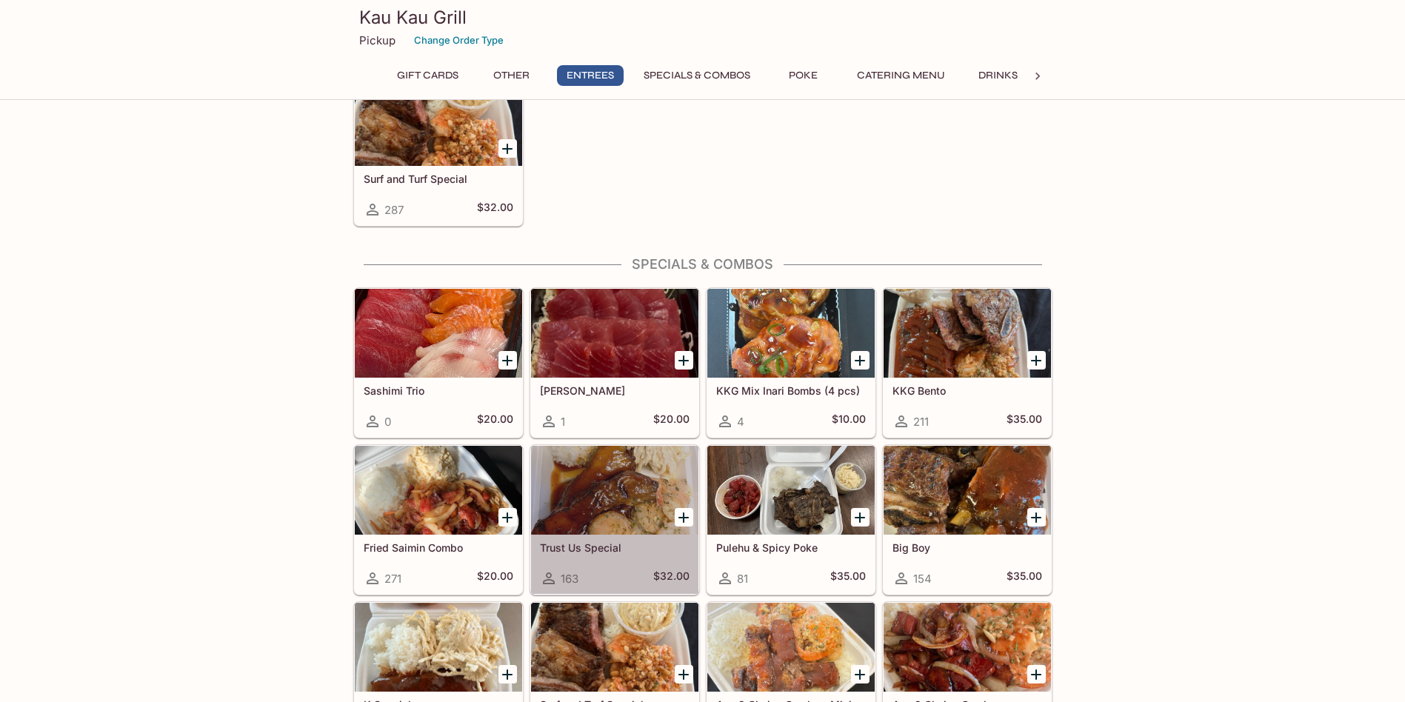
scroll to position [1335, 0]
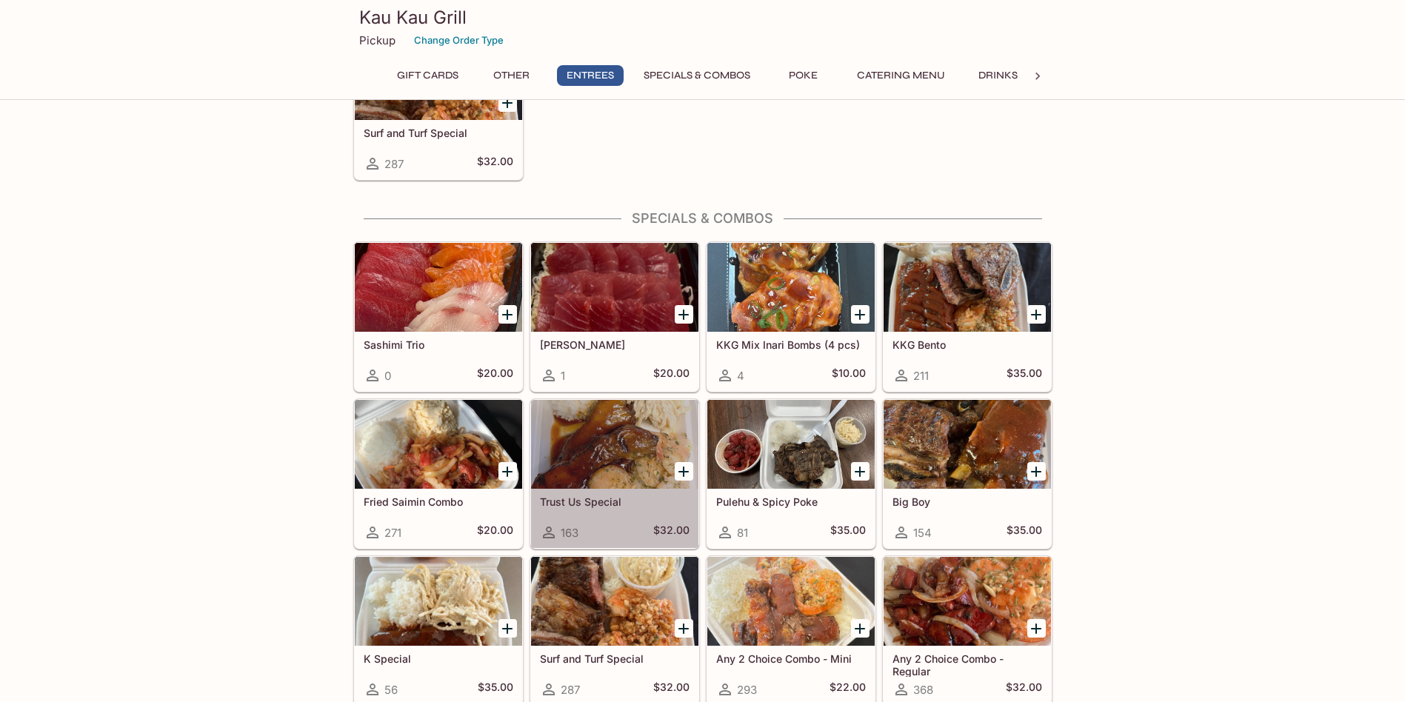
click at [573, 428] on div at bounding box center [614, 444] width 167 height 89
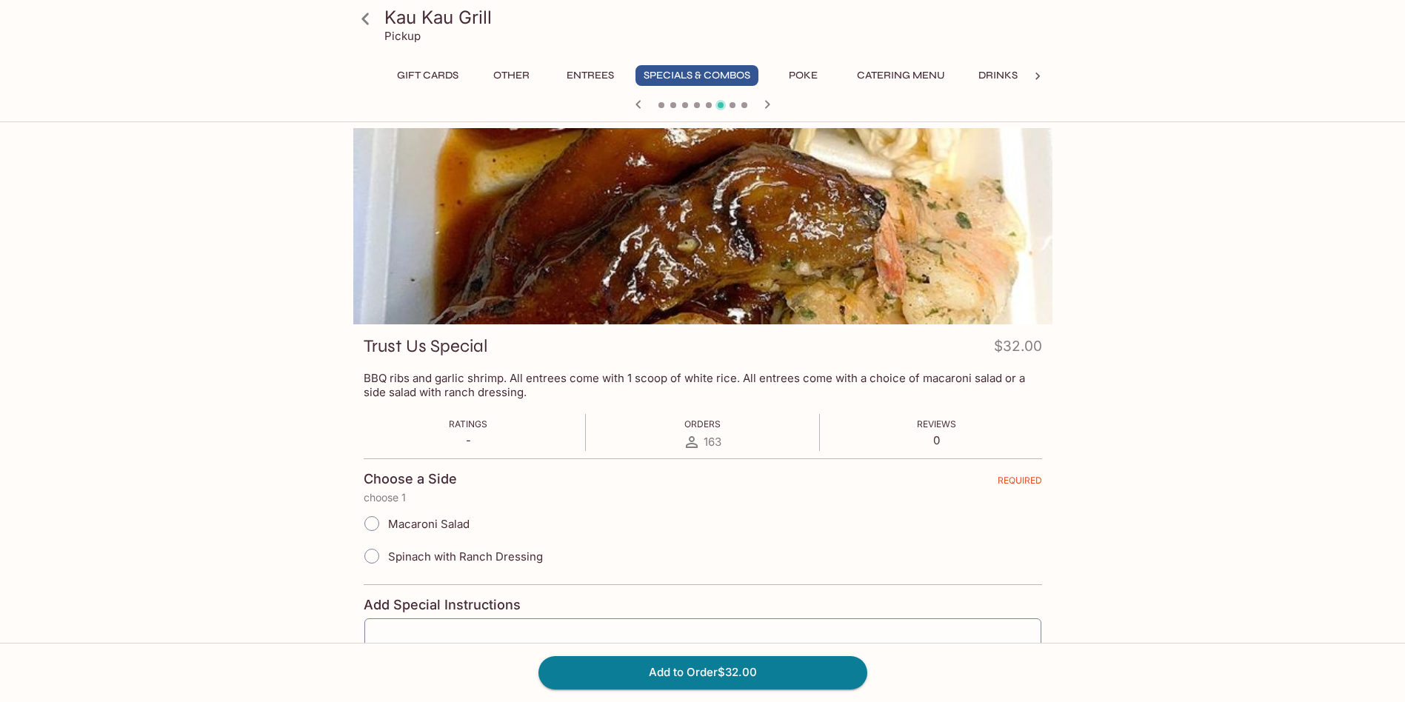
click at [150, 333] on div "Kau Kau Grill Pickup Gift Cards Other Entrees Specials & Combos Poke Catering M…" at bounding box center [702, 479] width 1405 height 702
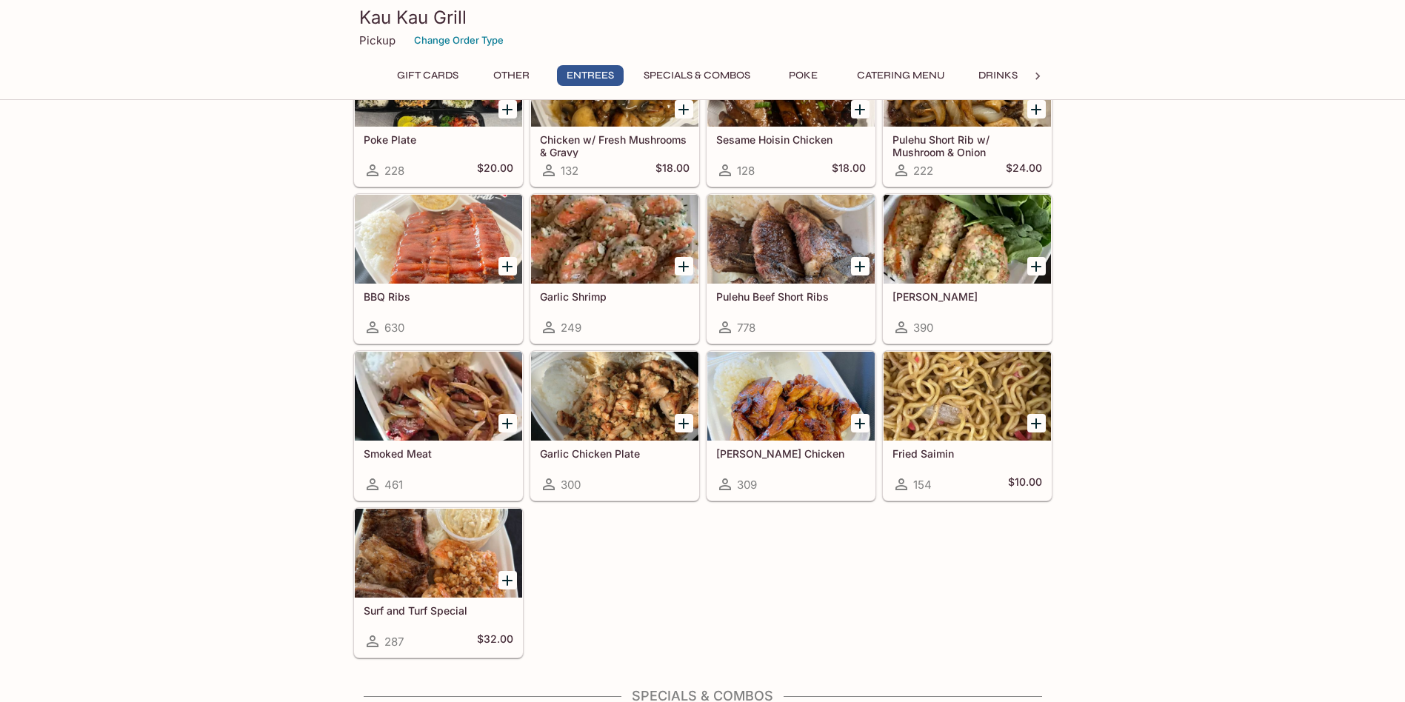
scroll to position [1039, 0]
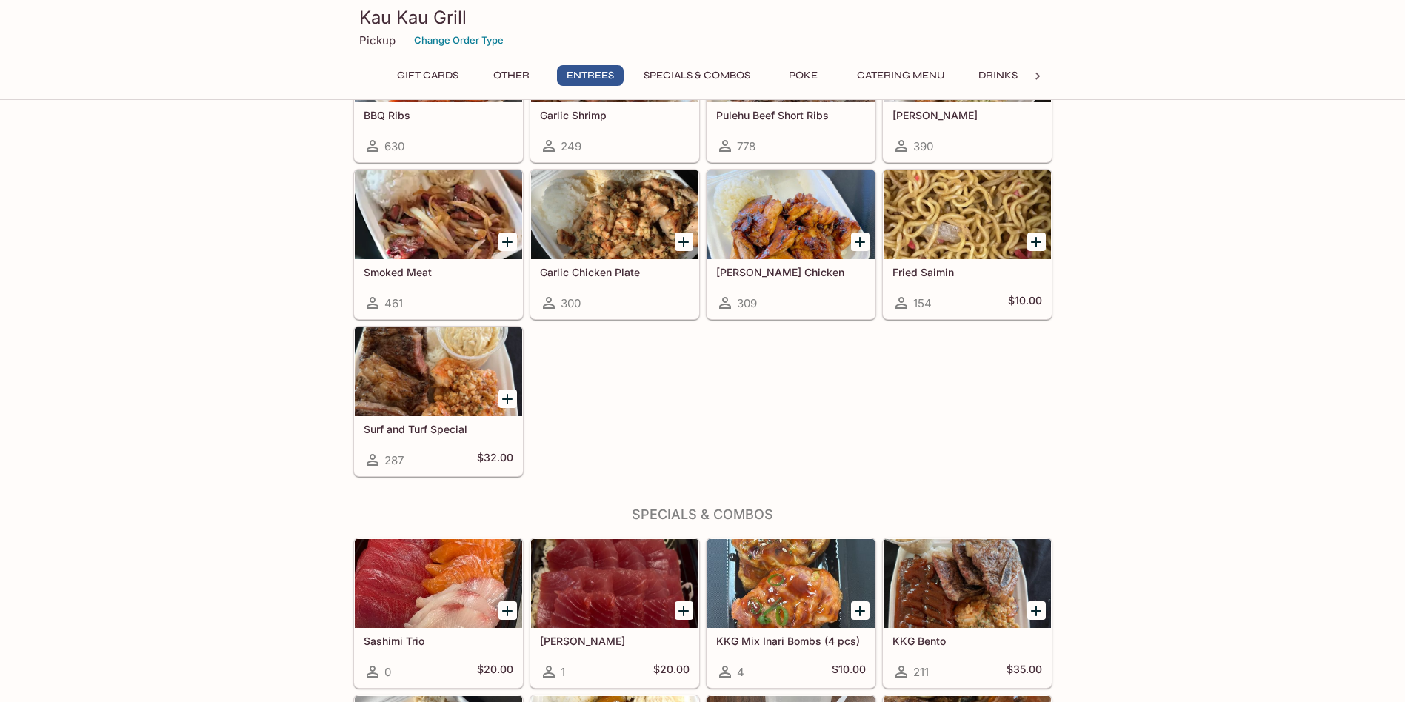
drag, startPoint x: 460, startPoint y: 370, endPoint x: 447, endPoint y: 369, distance: 12.6
click at [447, 369] on div at bounding box center [438, 371] width 167 height 89
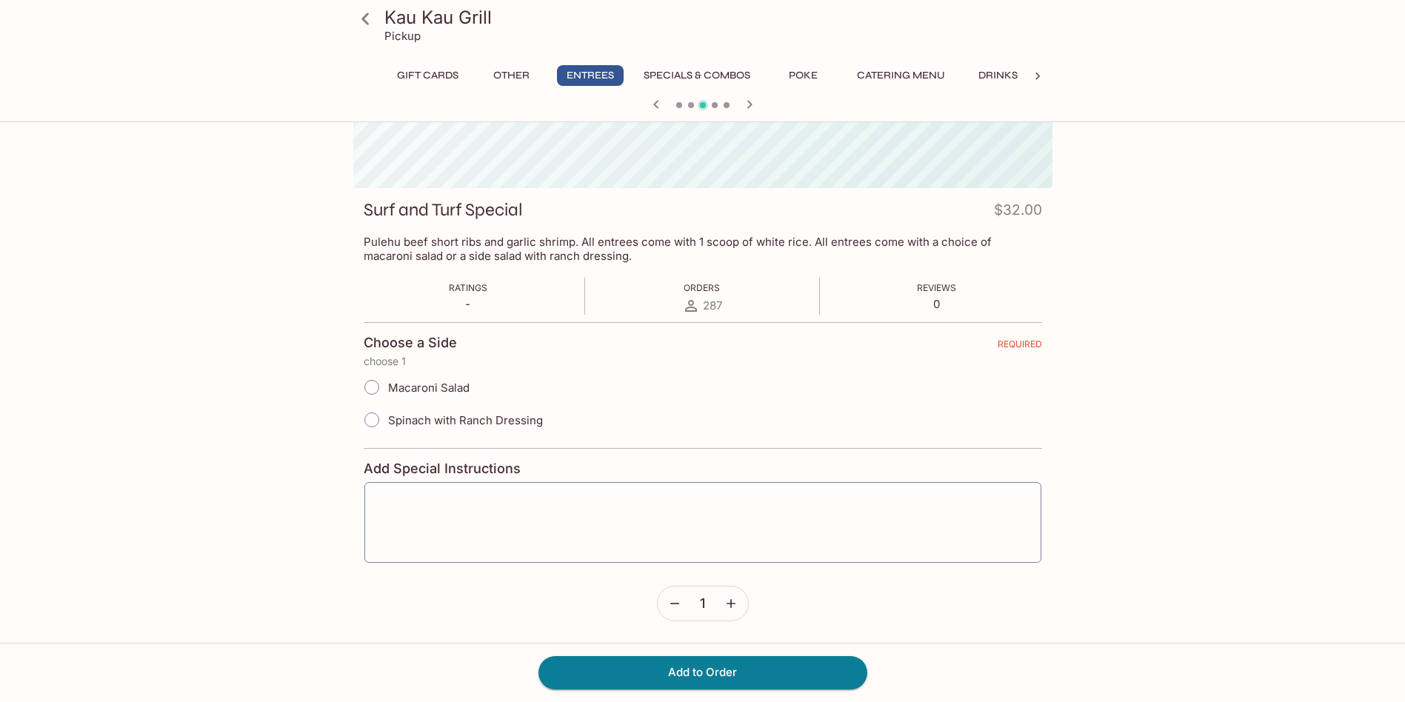
scroll to position [128, 0]
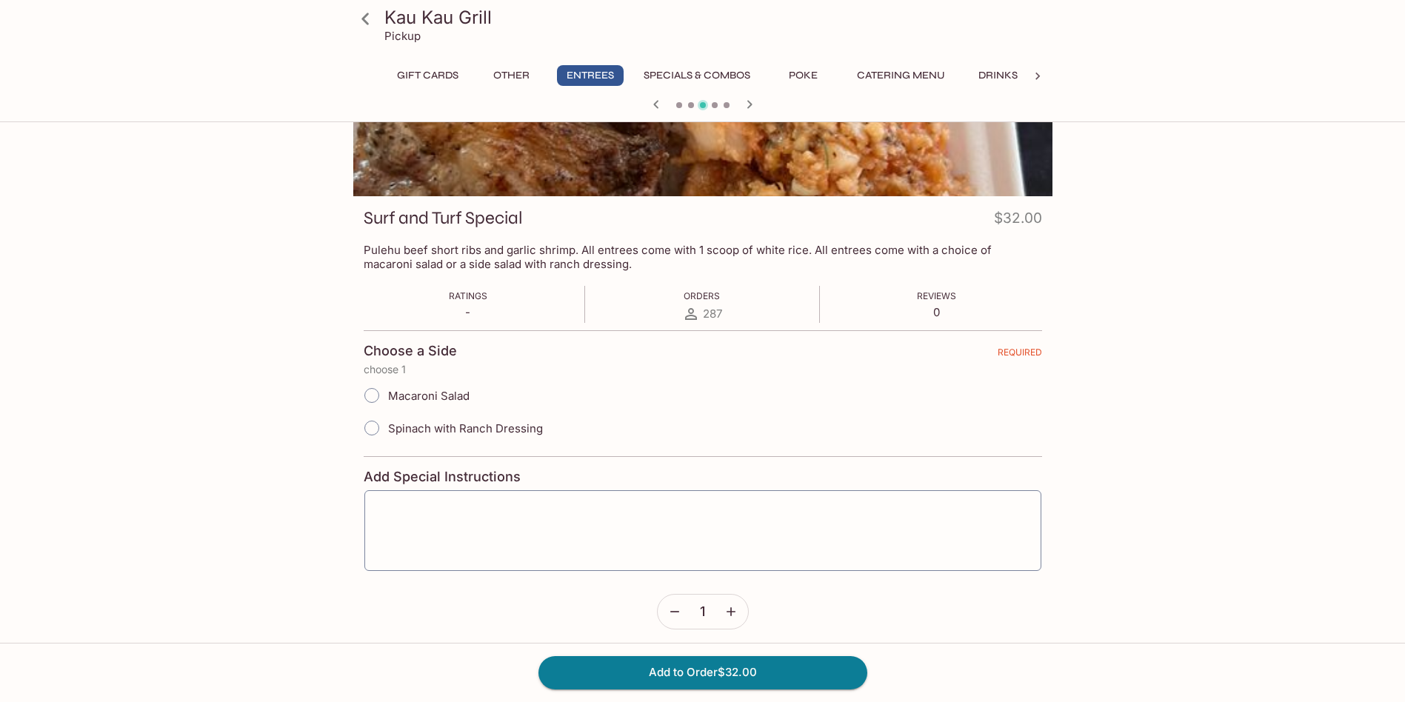
click at [152, 276] on div "Kau Kau Grill Pickup Gift Cards Other Entrees Specials & Combos Poke Catering M…" at bounding box center [702, 351] width 1405 height 702
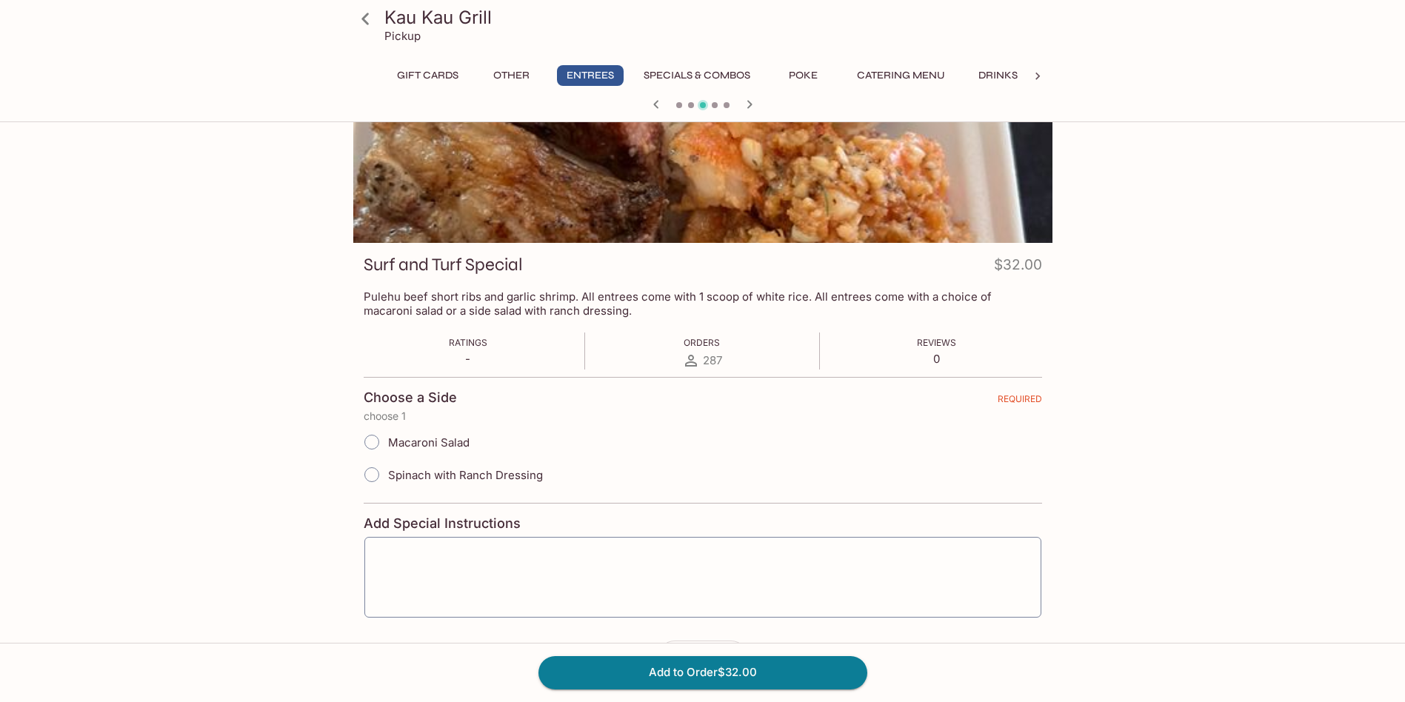
scroll to position [0, 0]
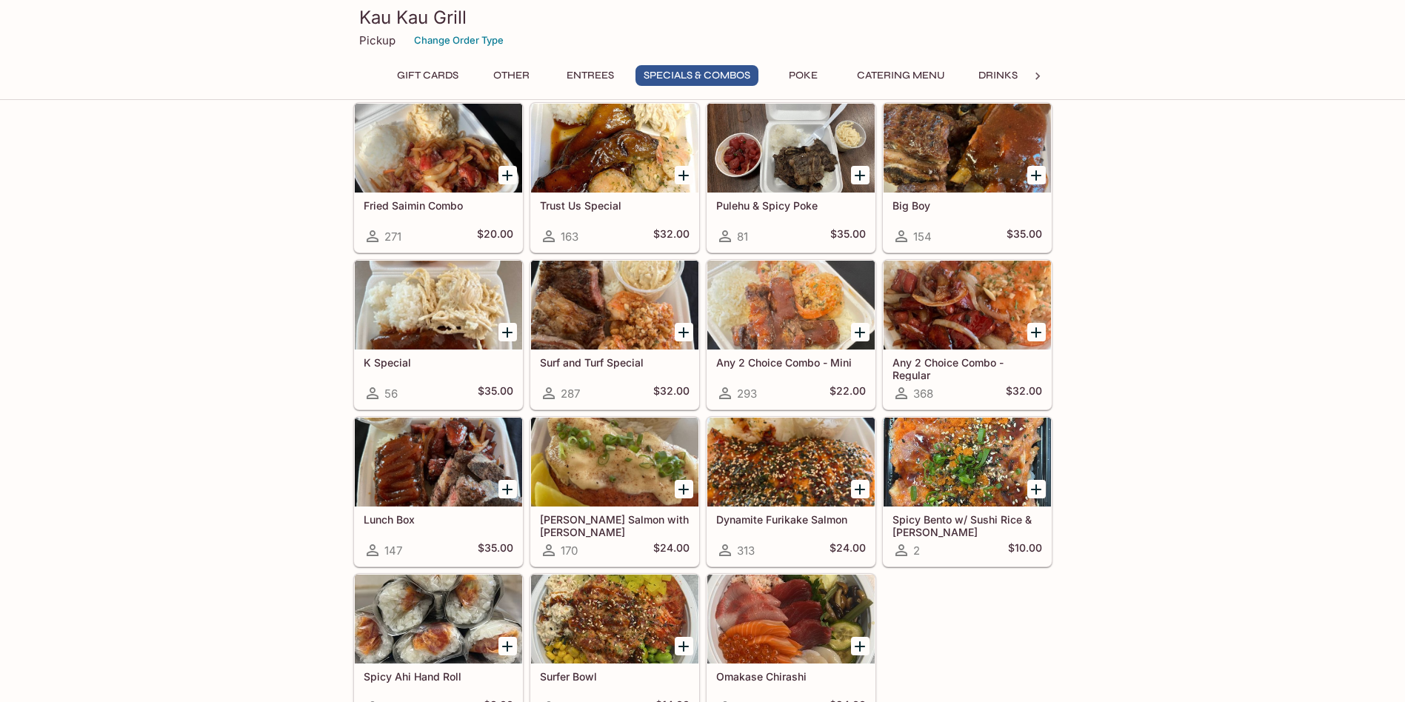
scroll to position [1705, 0]
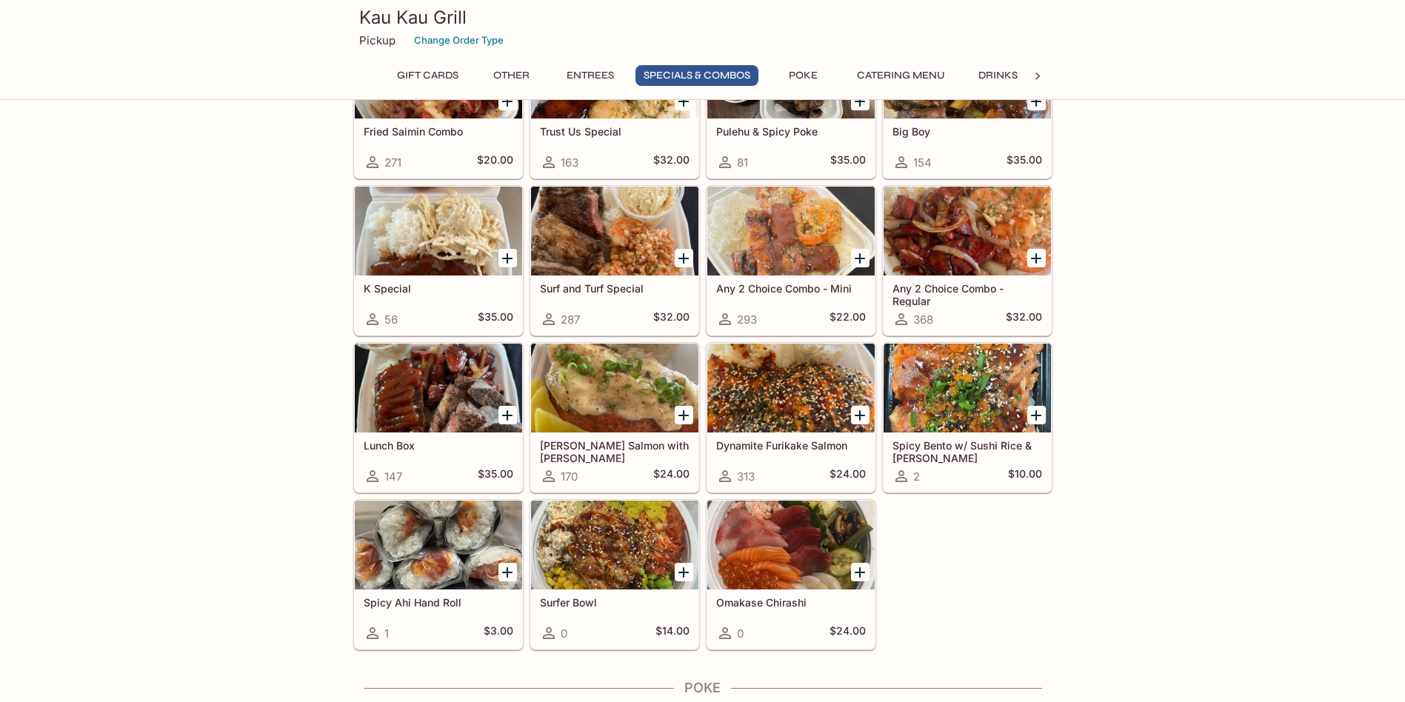
click at [417, 406] on div at bounding box center [438, 388] width 167 height 89
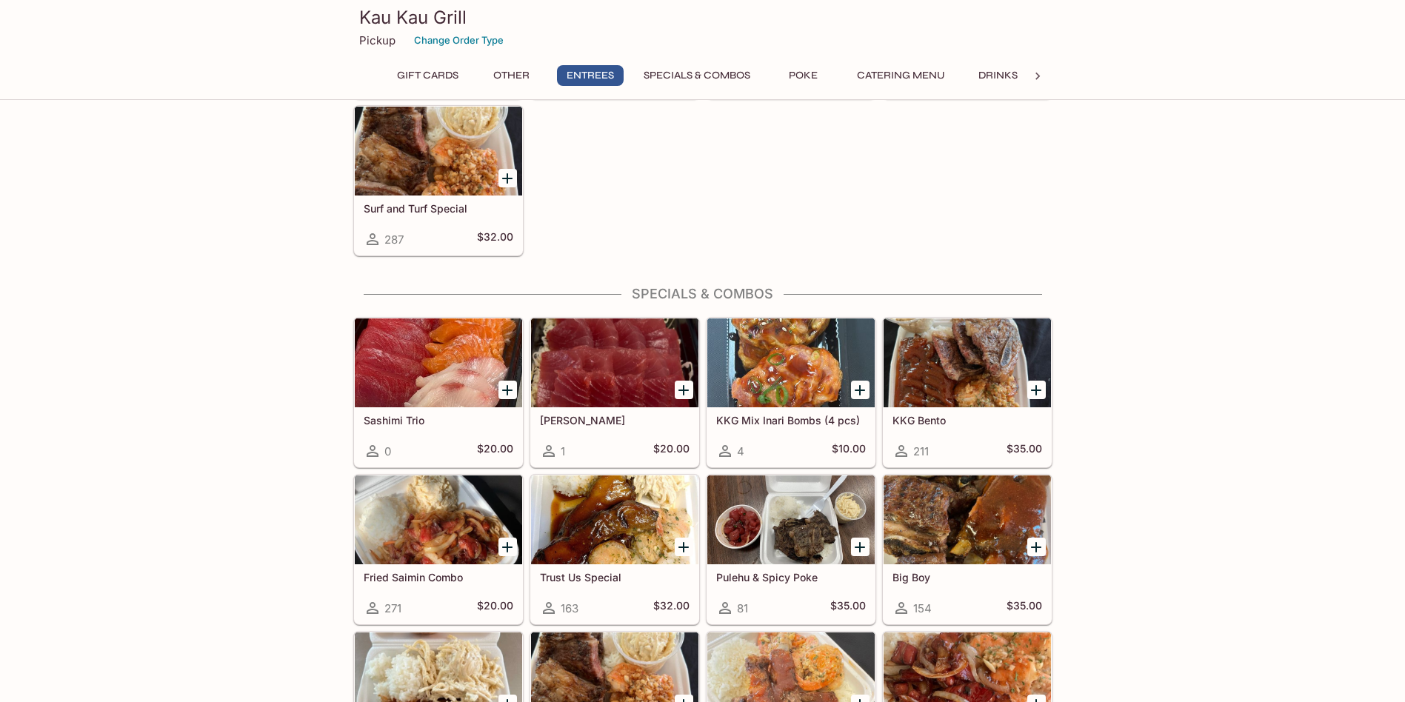
scroll to position [1185, 0]
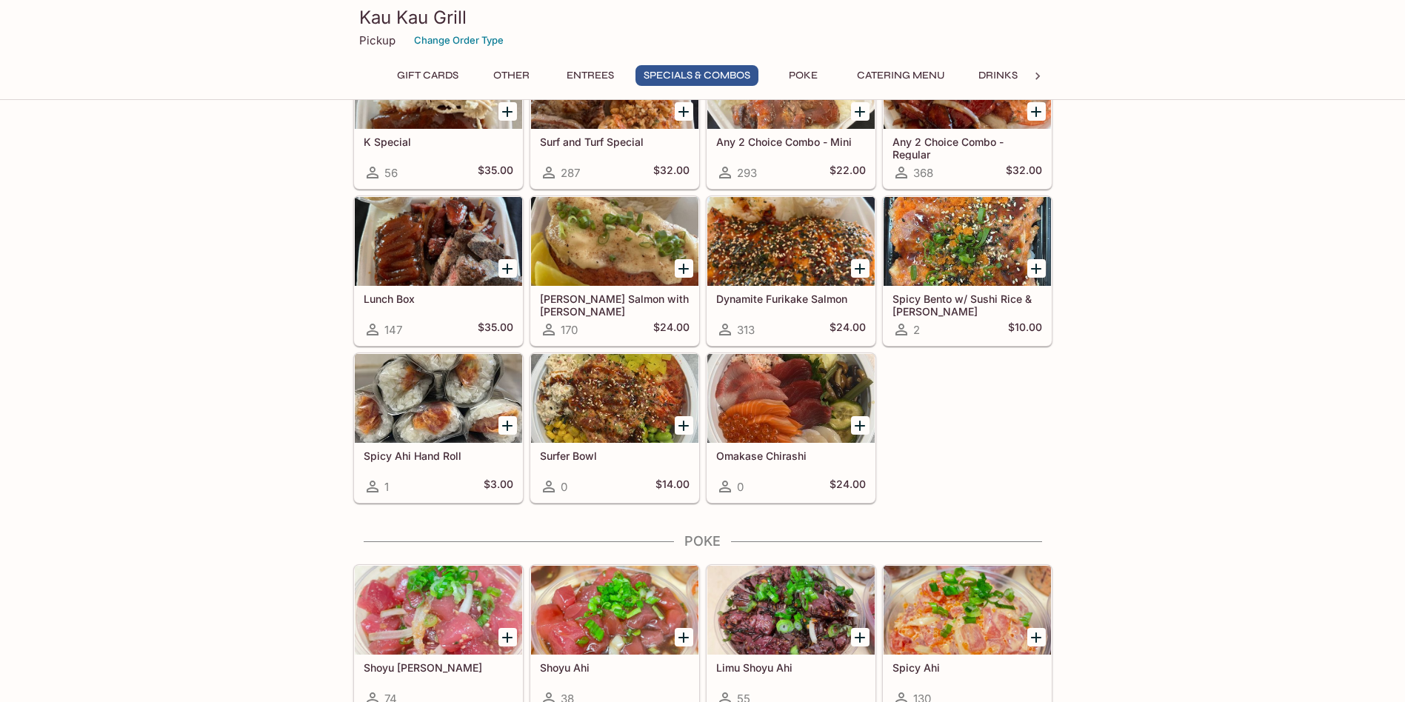
scroll to position [1704, 0]
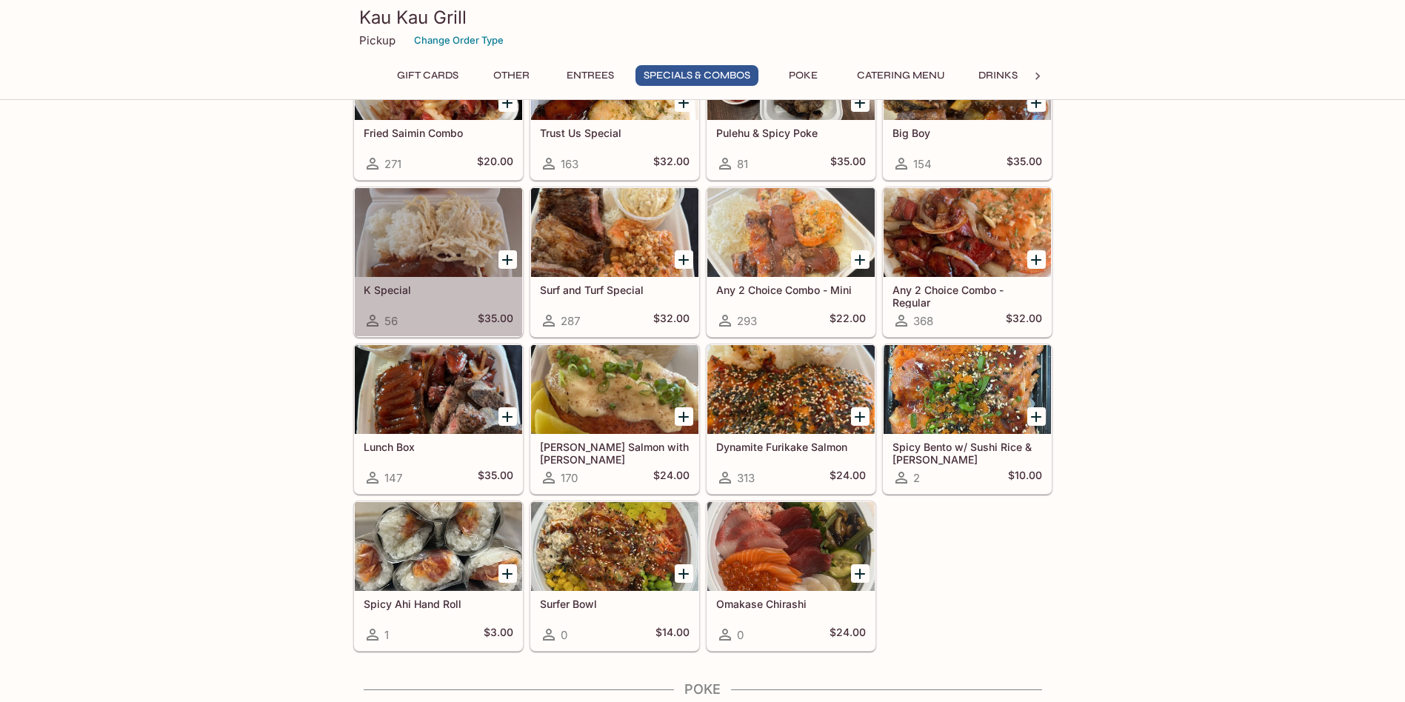
click at [449, 231] on div at bounding box center [438, 232] width 167 height 89
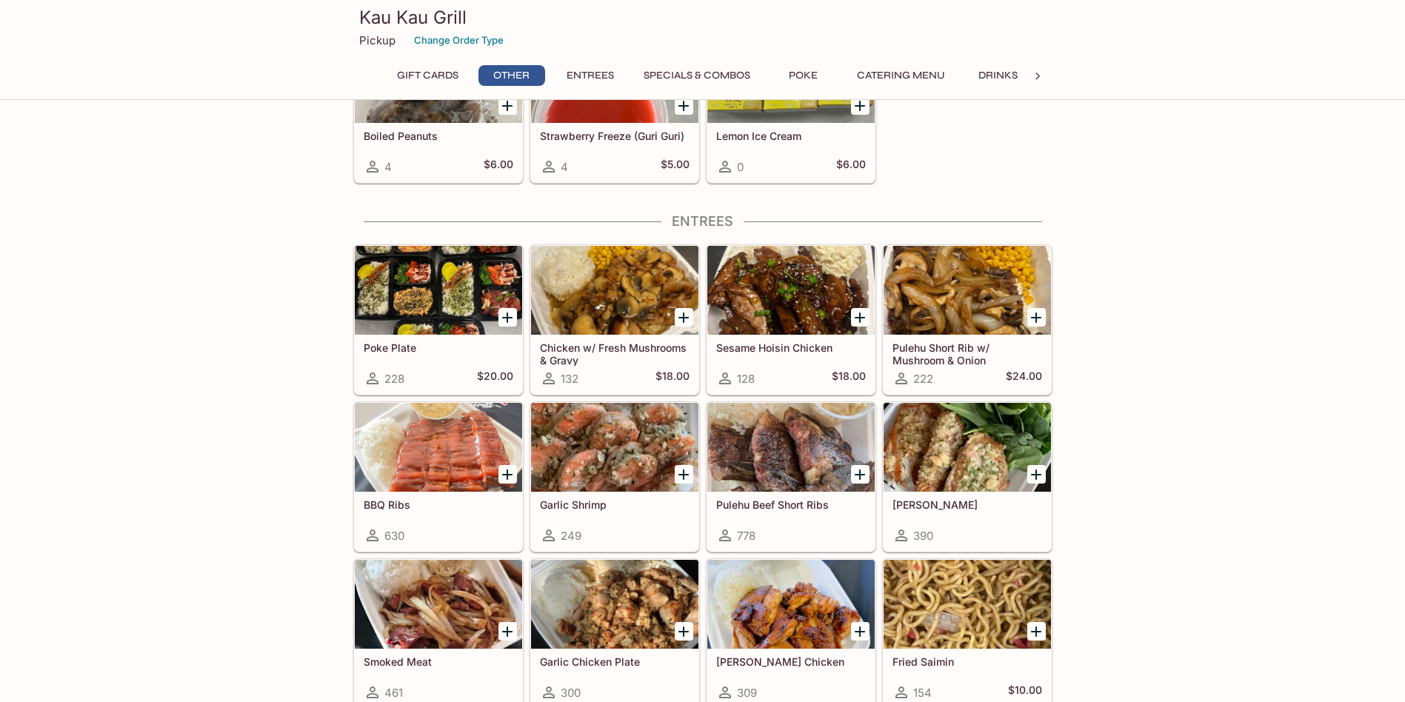
scroll to position [668, 0]
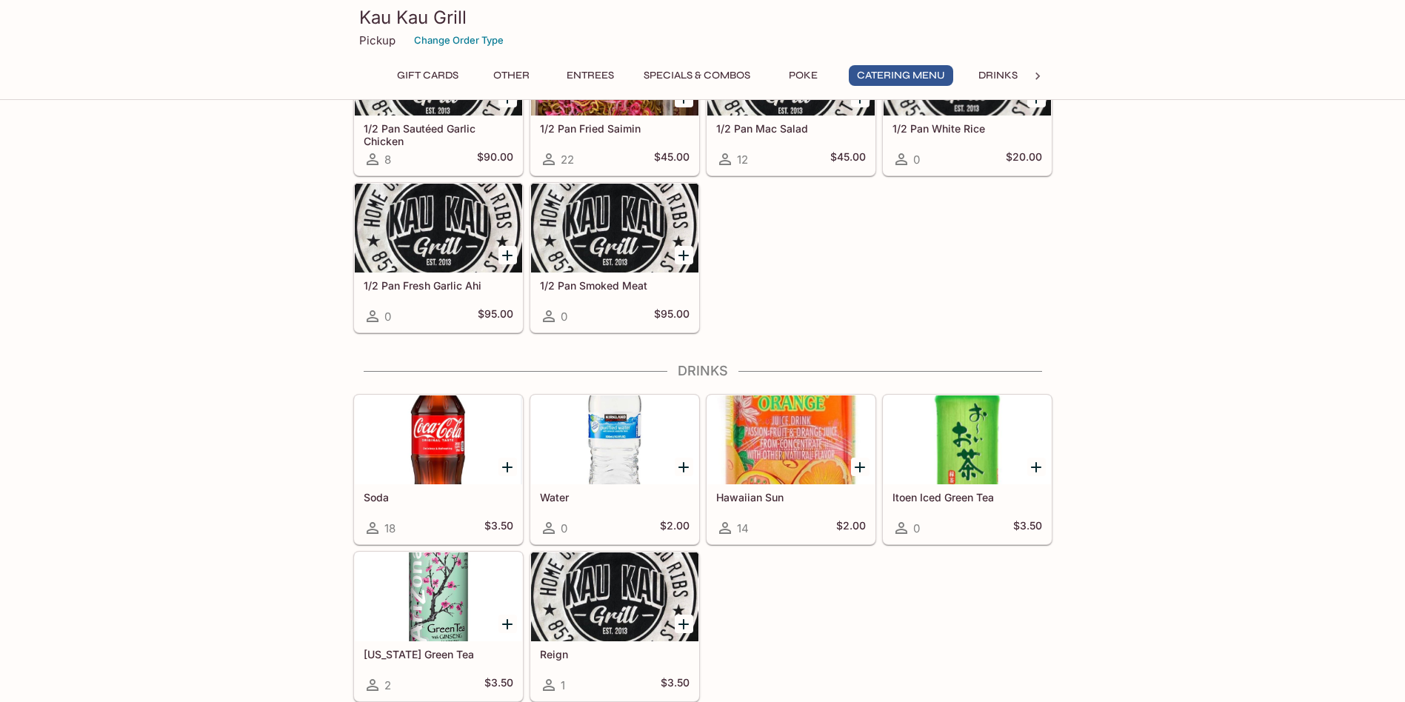
scroll to position [2769, 0]
